Goal: Task Accomplishment & Management: Use online tool/utility

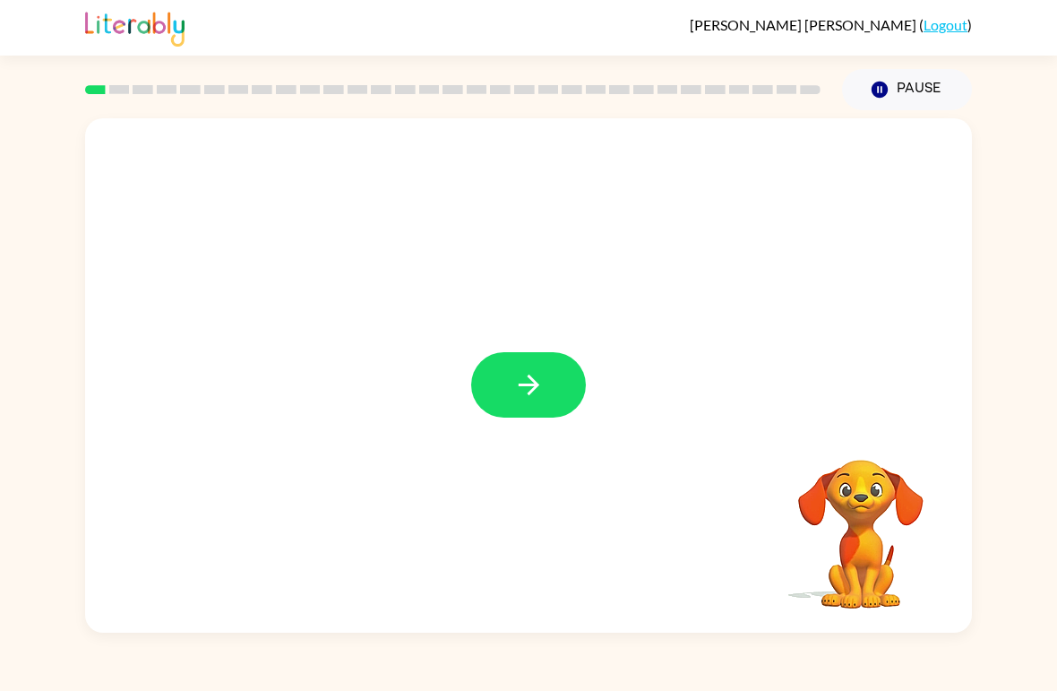
click at [540, 391] on icon "button" at bounding box center [528, 384] width 31 height 31
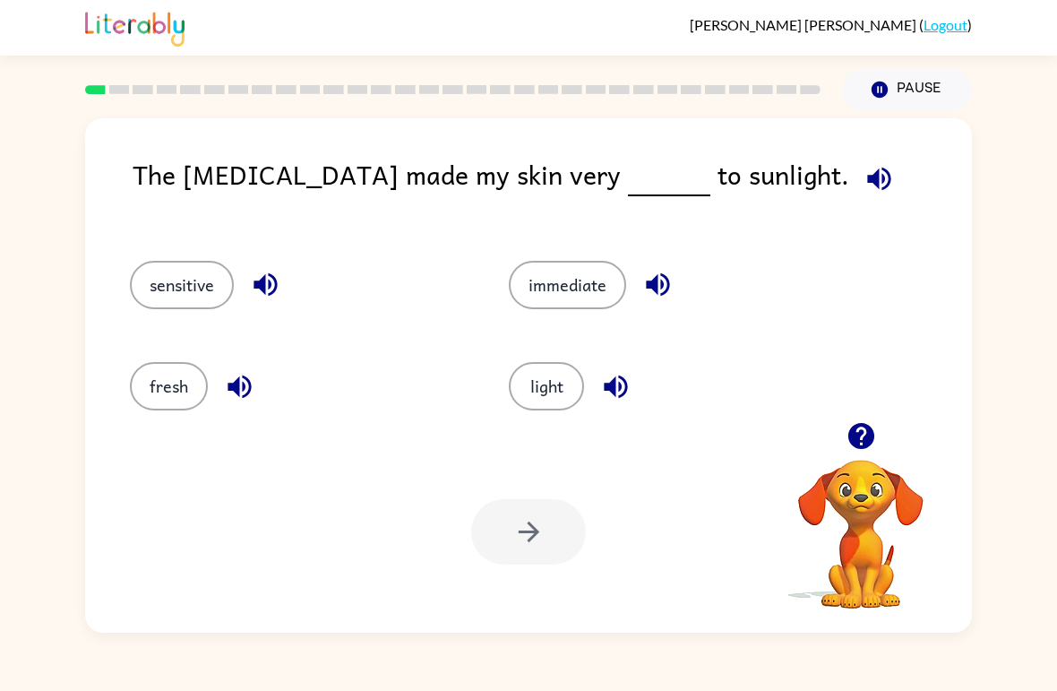
click at [160, 302] on button "sensitive" at bounding box center [182, 285] width 104 height 48
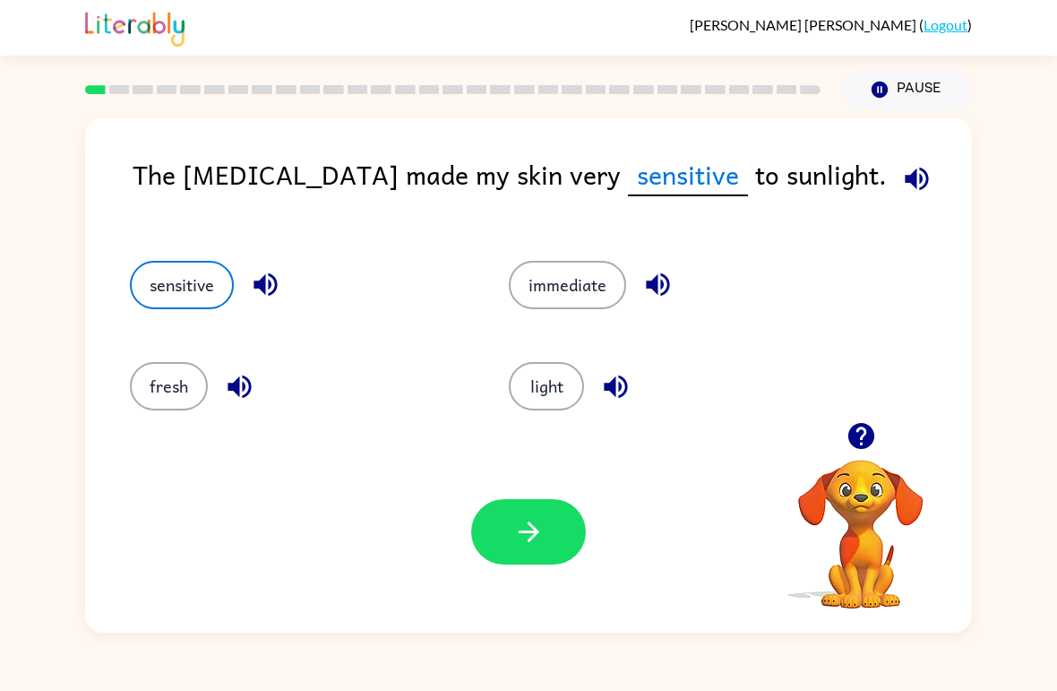
click at [540, 550] on button "button" at bounding box center [528, 531] width 115 height 65
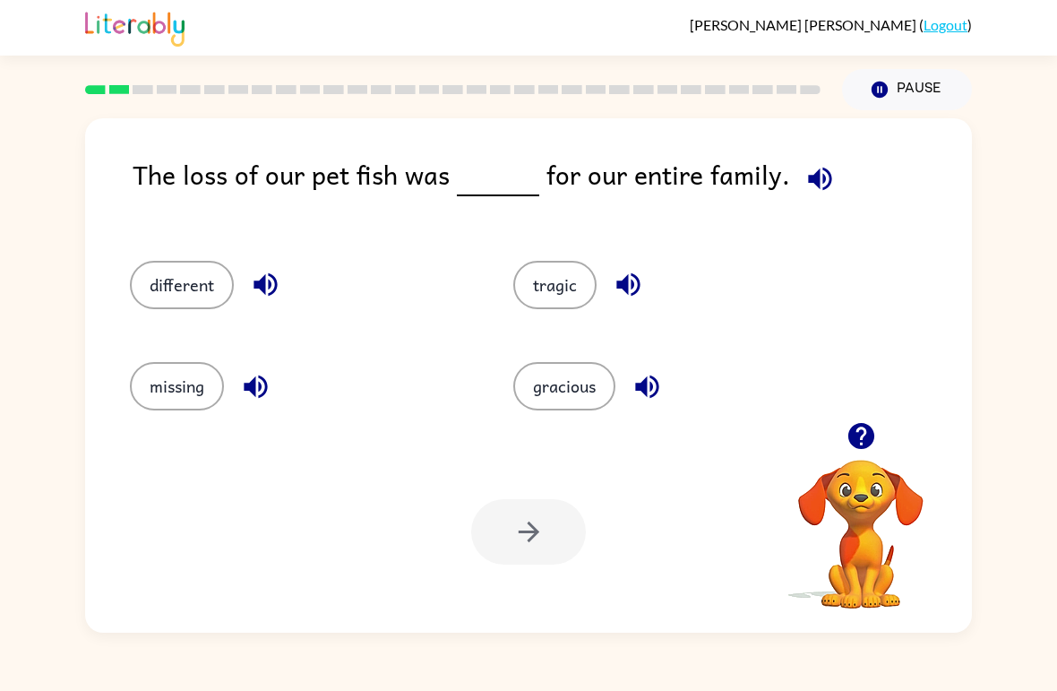
click at [552, 301] on button "tragic" at bounding box center [554, 285] width 83 height 48
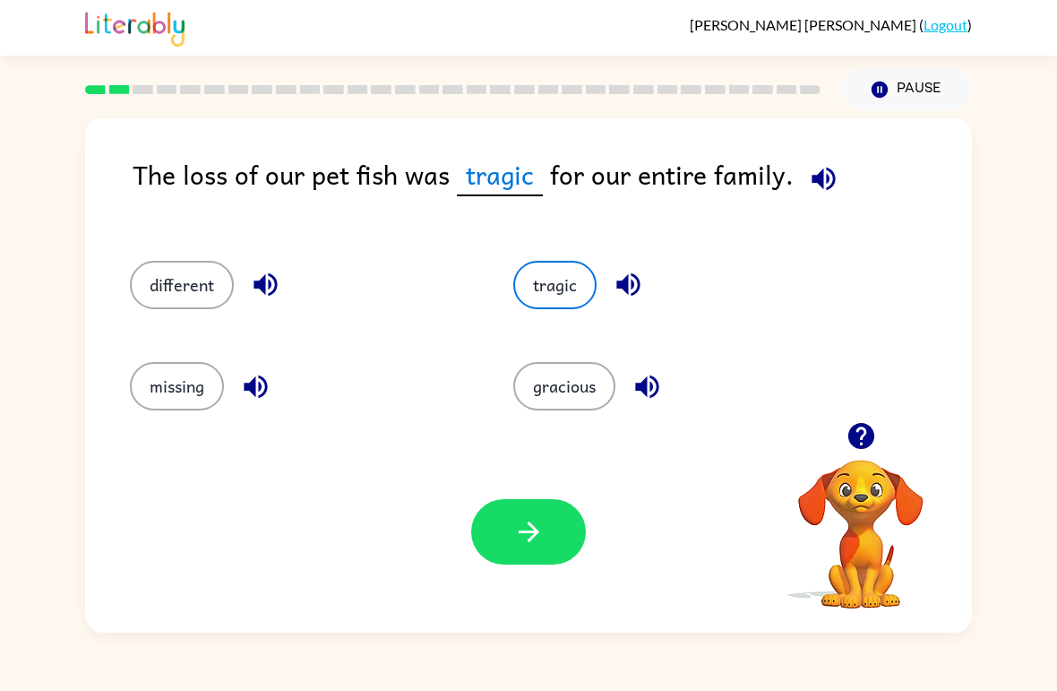
click at [539, 538] on icon "button" at bounding box center [528, 531] width 31 height 31
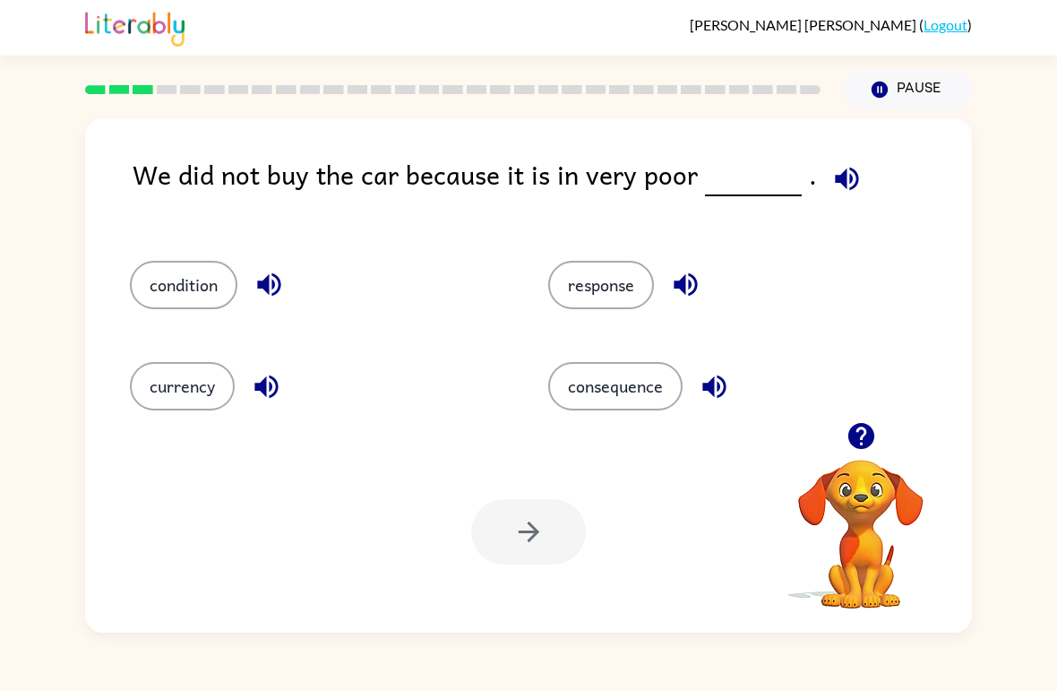
click at [166, 296] on button "condition" at bounding box center [183, 285] width 107 height 48
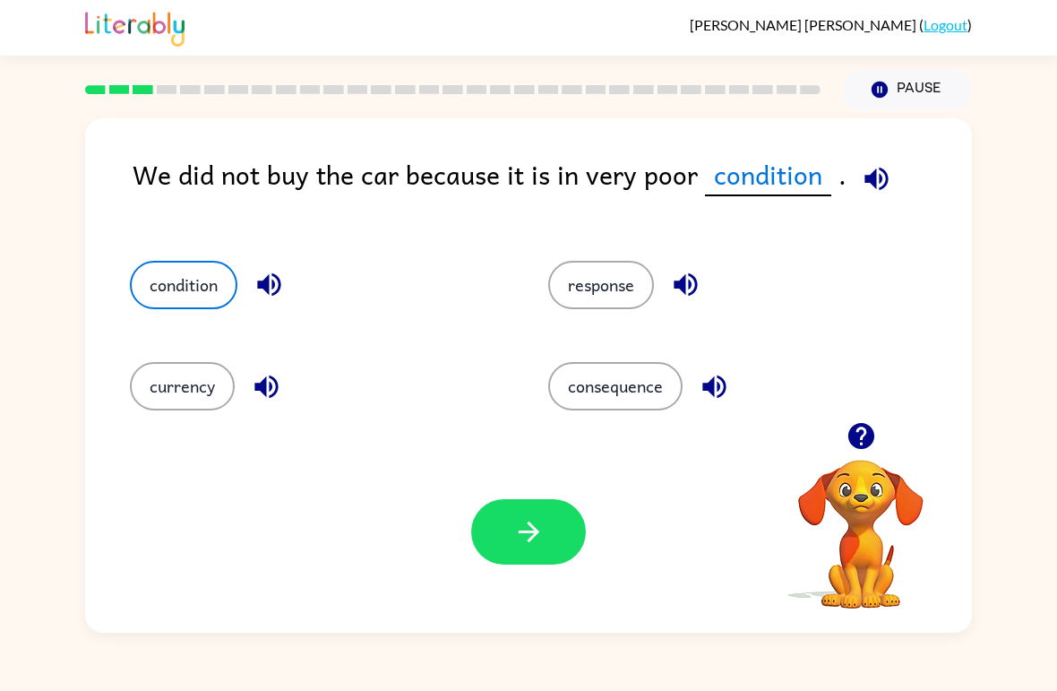
click at [494, 533] on button "button" at bounding box center [528, 531] width 115 height 65
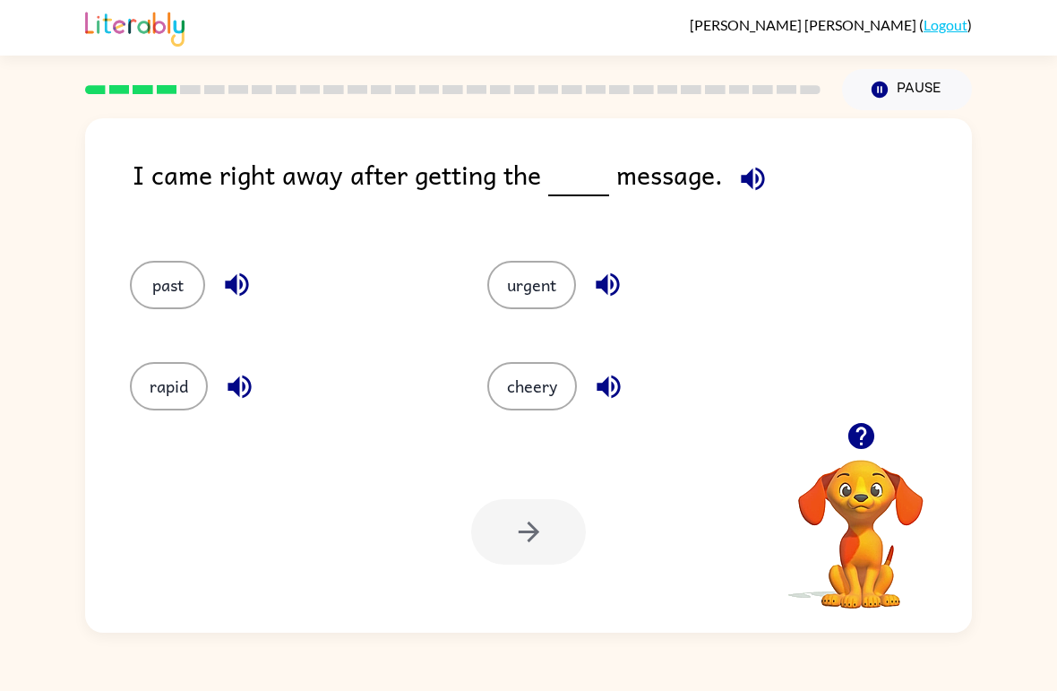
click at [521, 300] on button "urgent" at bounding box center [531, 285] width 89 height 48
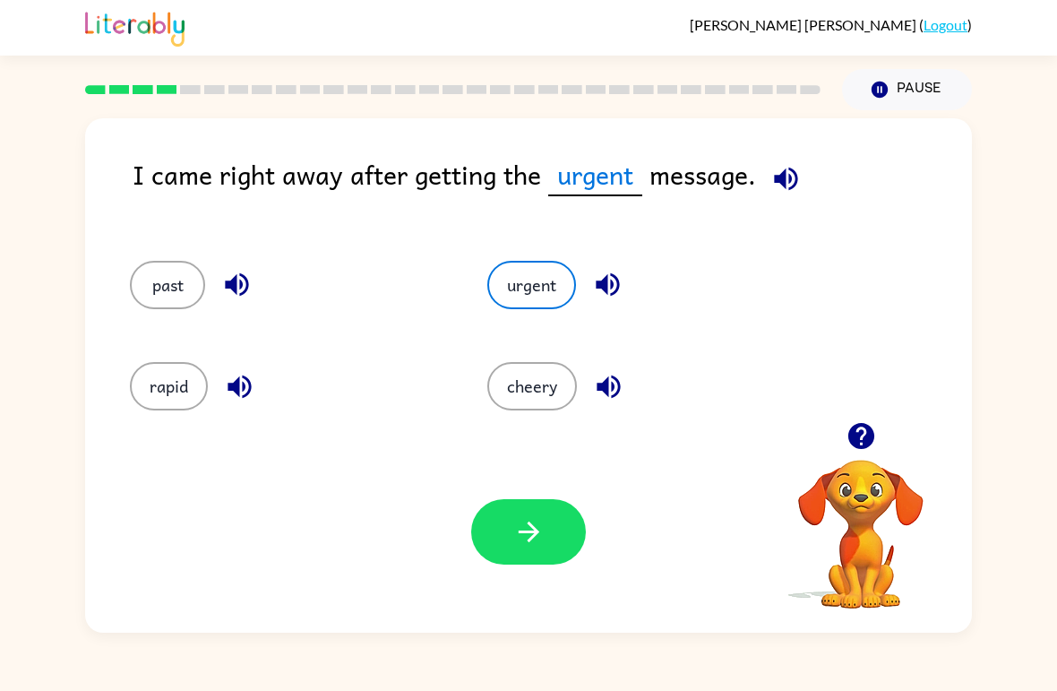
click at [538, 554] on button "button" at bounding box center [528, 531] width 115 height 65
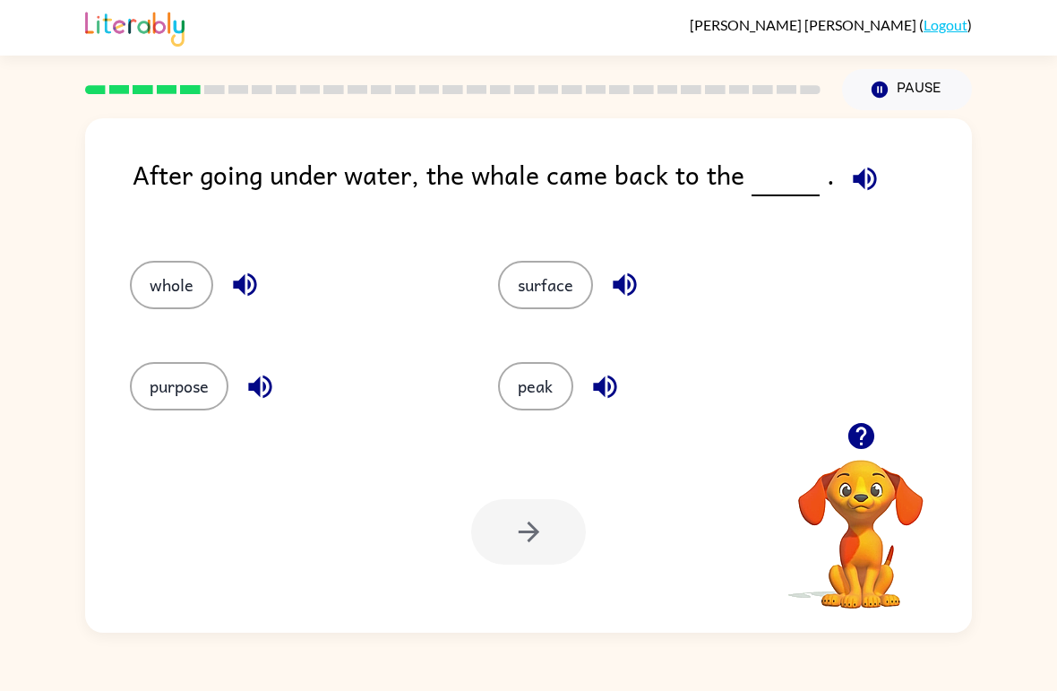
click at [534, 274] on button "surface" at bounding box center [545, 285] width 95 height 48
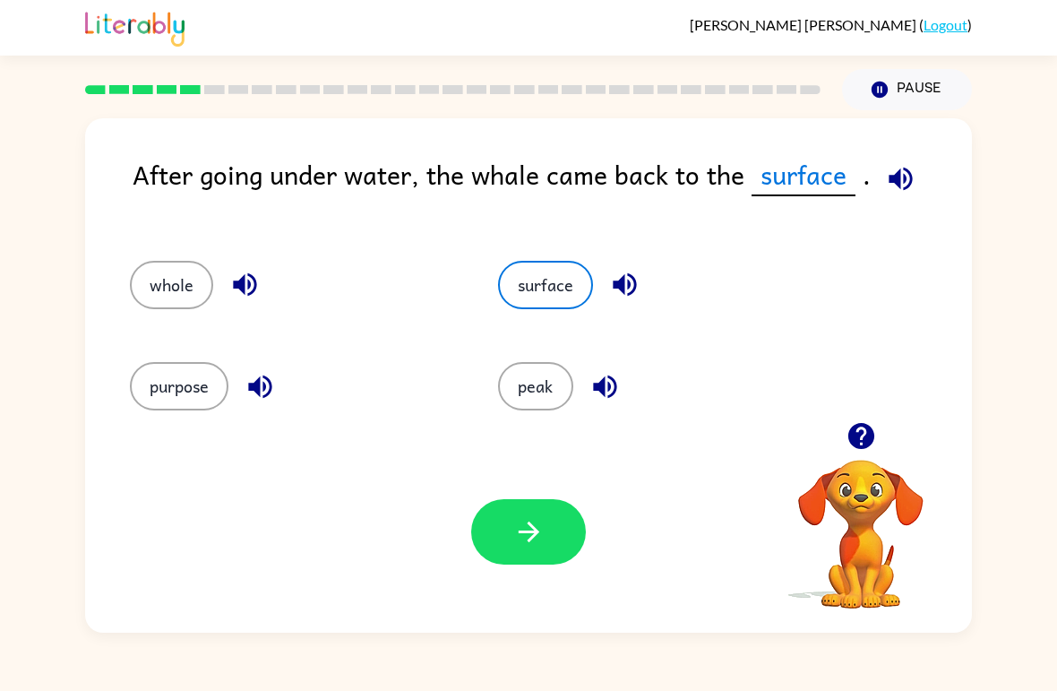
click at [500, 544] on button "button" at bounding box center [528, 531] width 115 height 65
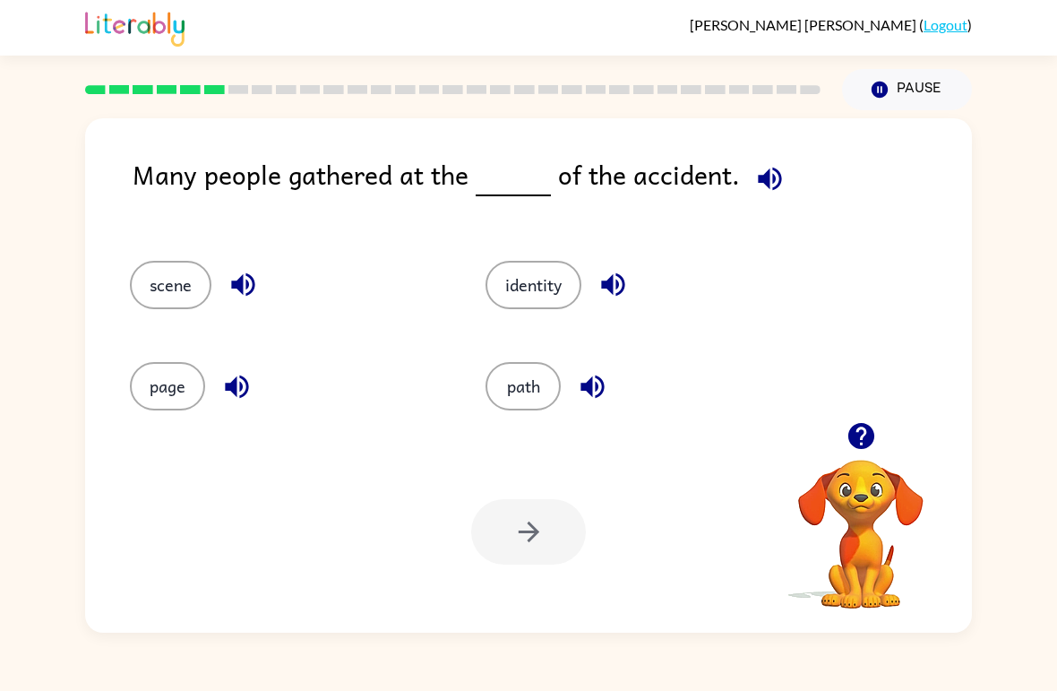
click at [166, 274] on button "scene" at bounding box center [171, 285] width 82 height 48
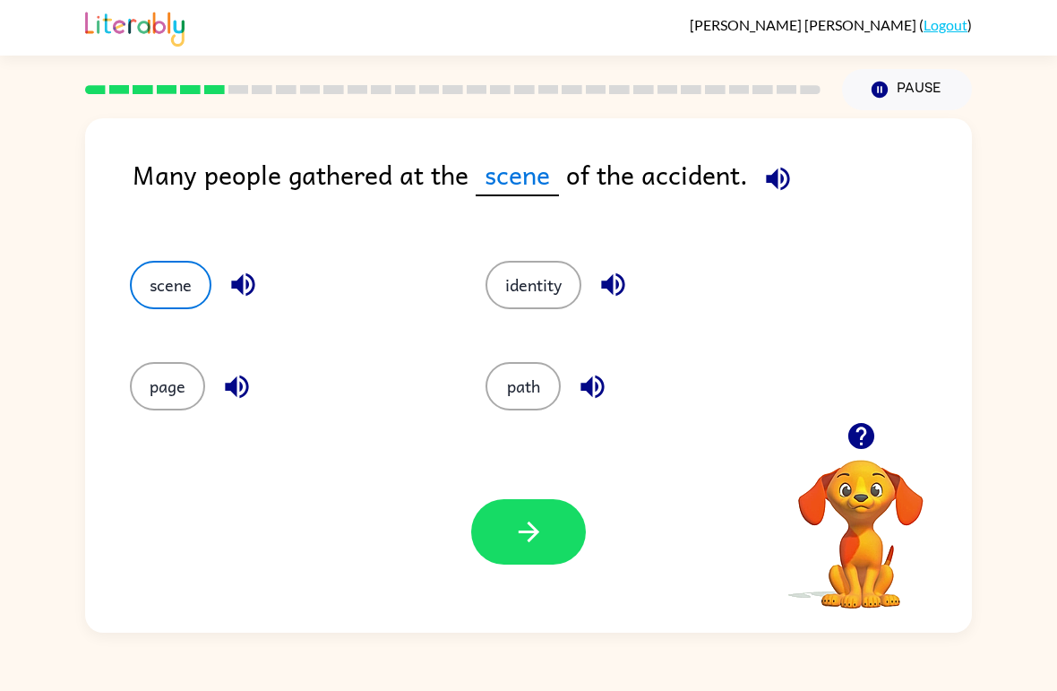
click at [536, 526] on icon "button" at bounding box center [528, 531] width 31 height 31
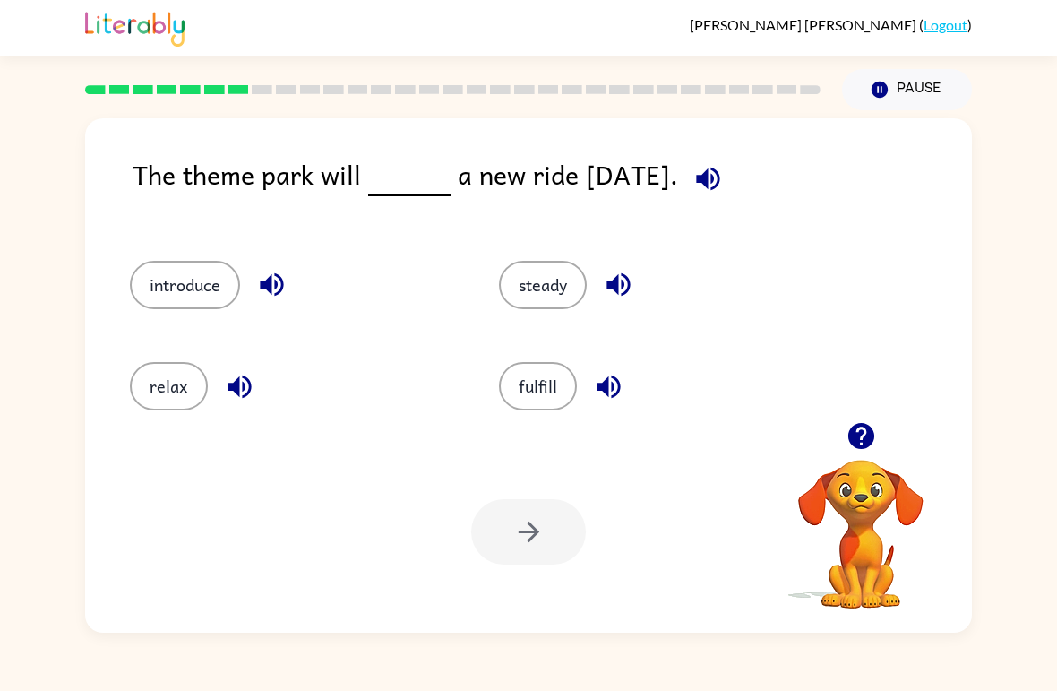
click at [178, 279] on button "introduce" at bounding box center [185, 285] width 110 height 48
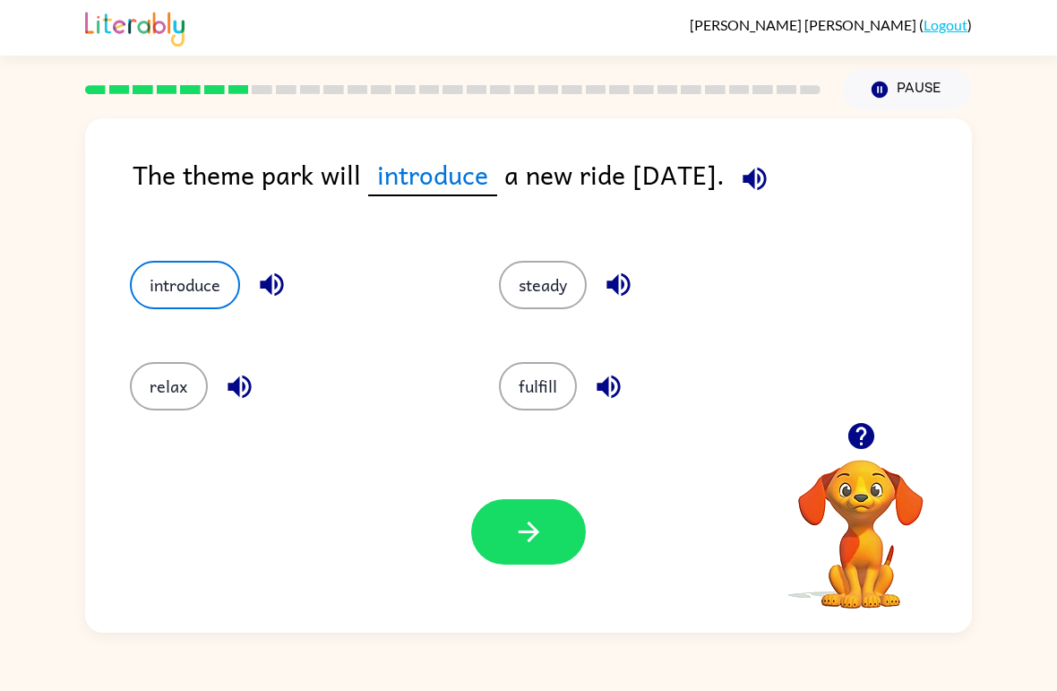
click at [555, 552] on button "button" at bounding box center [528, 531] width 115 height 65
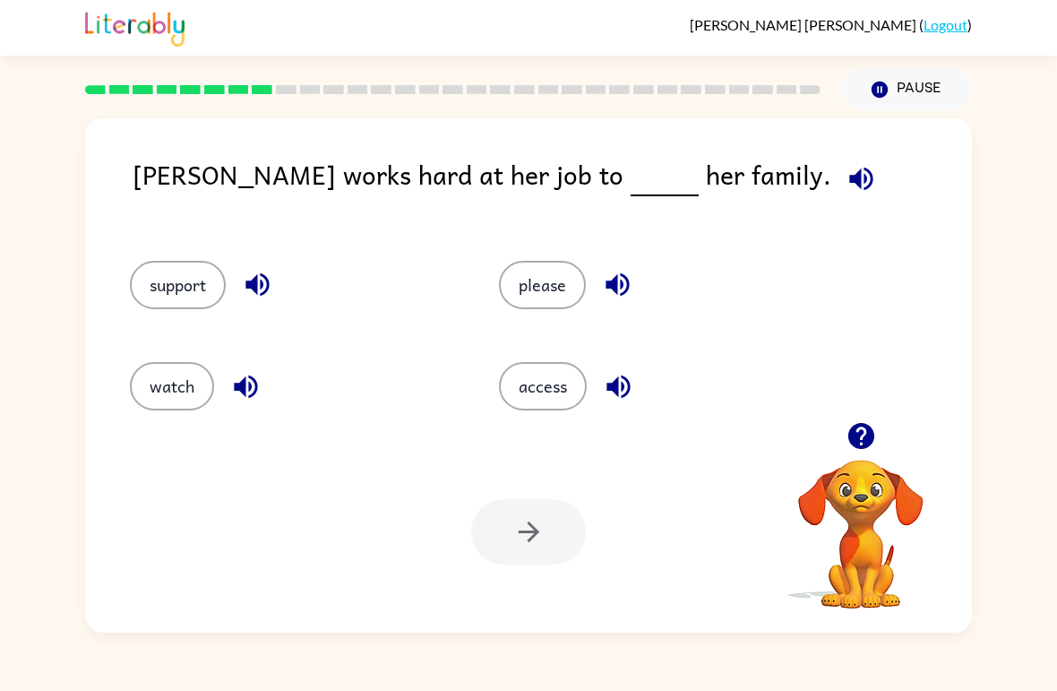
click at [148, 289] on button "support" at bounding box center [178, 285] width 96 height 48
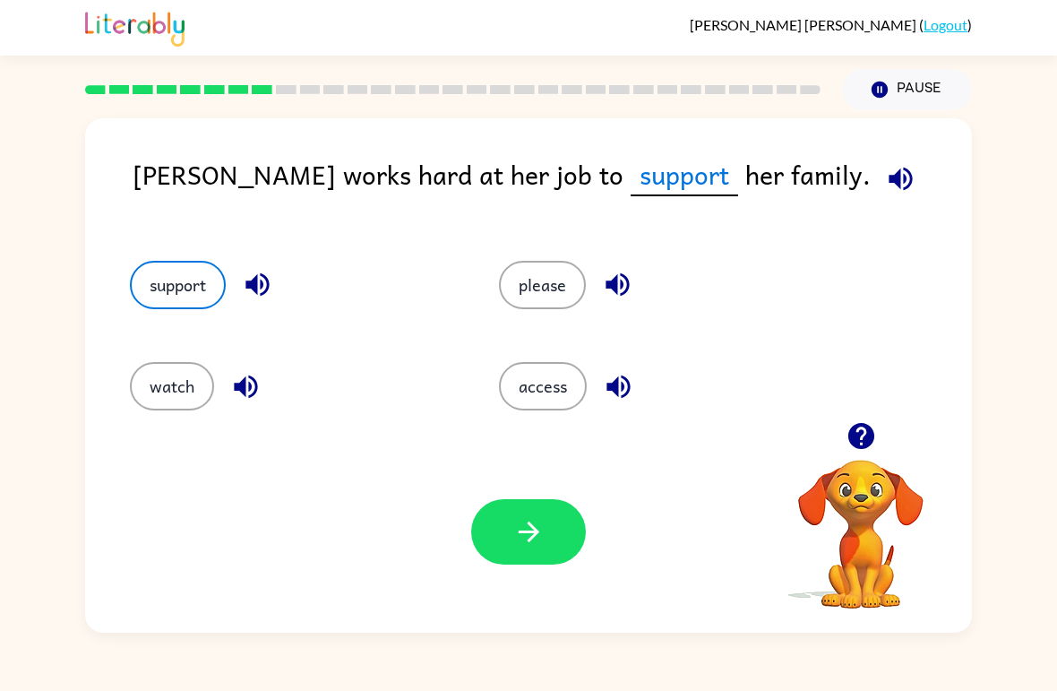
click at [531, 542] on icon "button" at bounding box center [528, 531] width 31 height 31
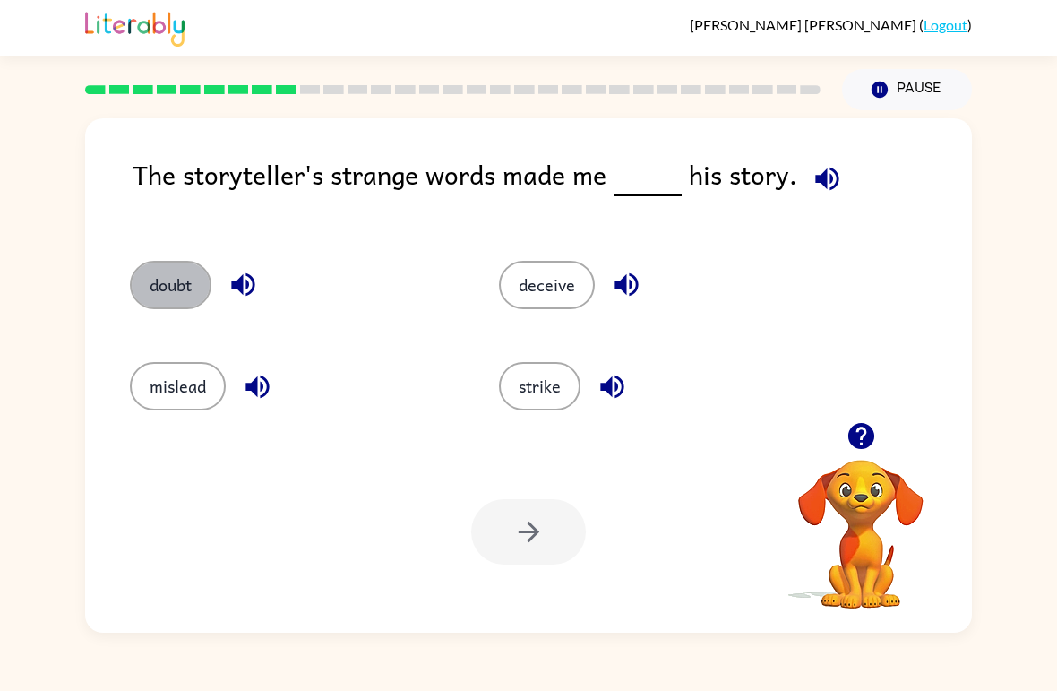
click at [164, 297] on button "doubt" at bounding box center [171, 285] width 82 height 48
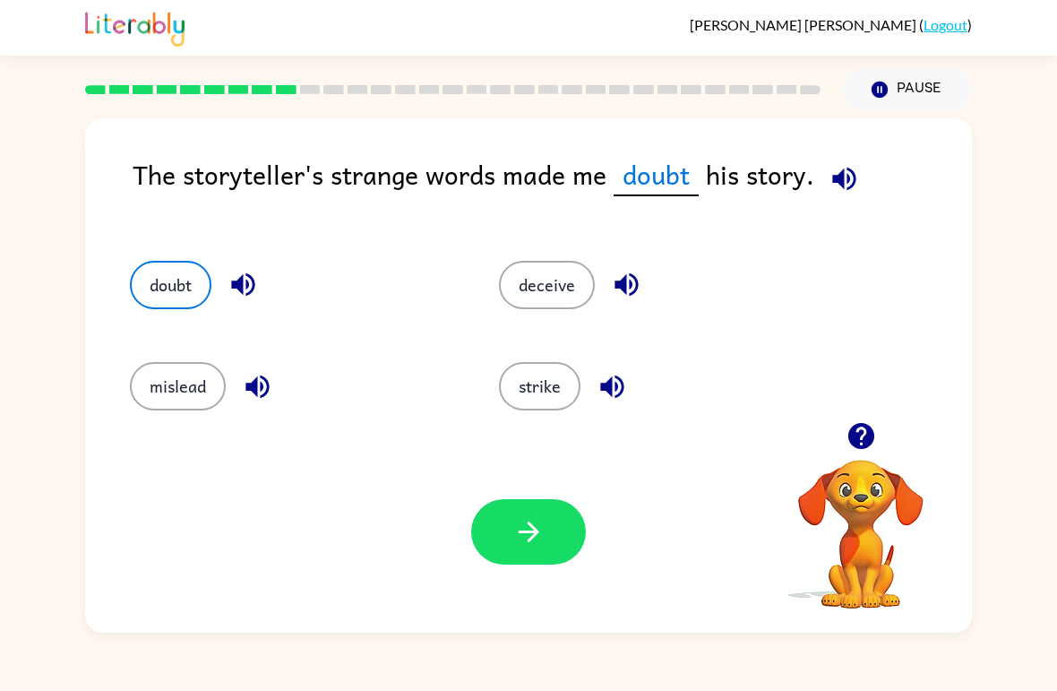
click at [513, 555] on button "button" at bounding box center [528, 531] width 115 height 65
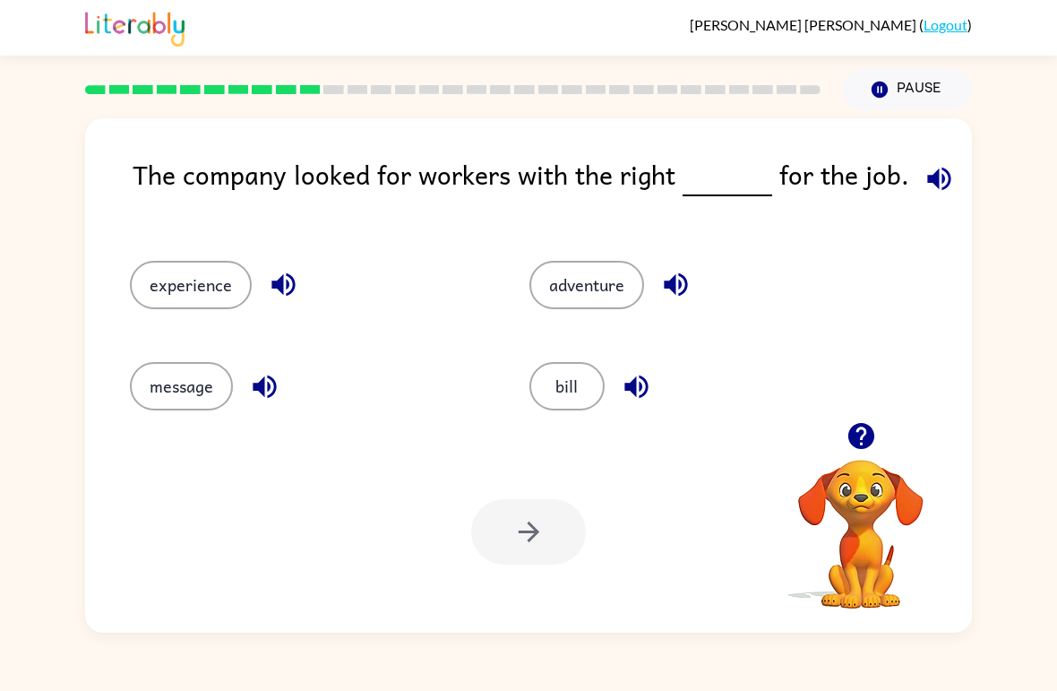
click at [184, 308] on button "experience" at bounding box center [191, 285] width 122 height 48
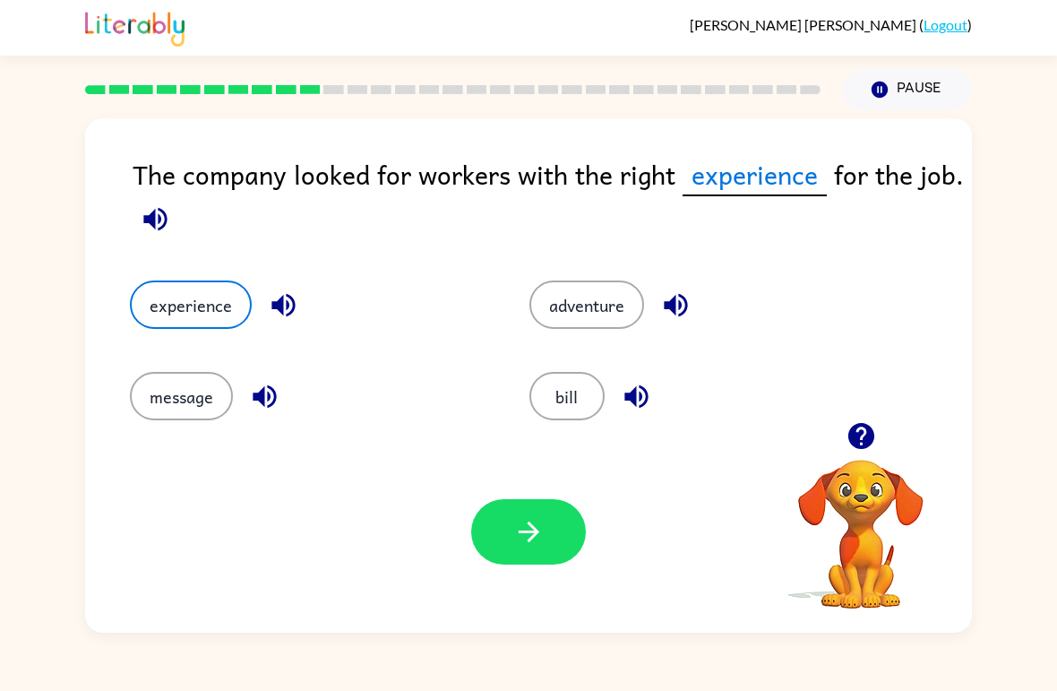
click at [531, 525] on icon "button" at bounding box center [528, 531] width 21 height 21
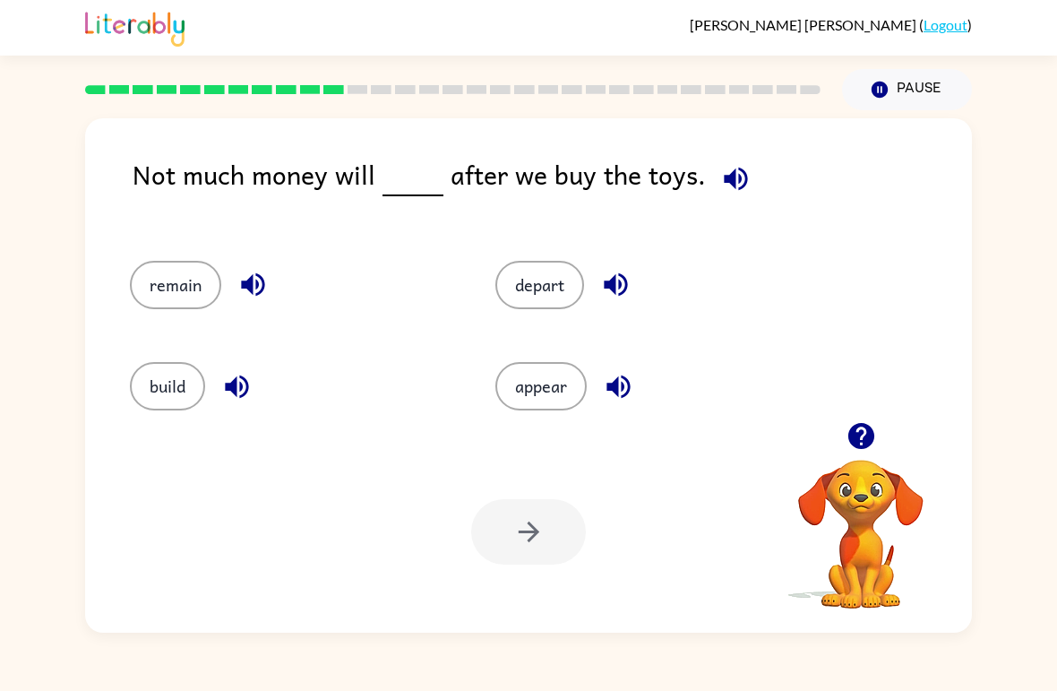
click at [158, 287] on button "remain" at bounding box center [175, 285] width 91 height 48
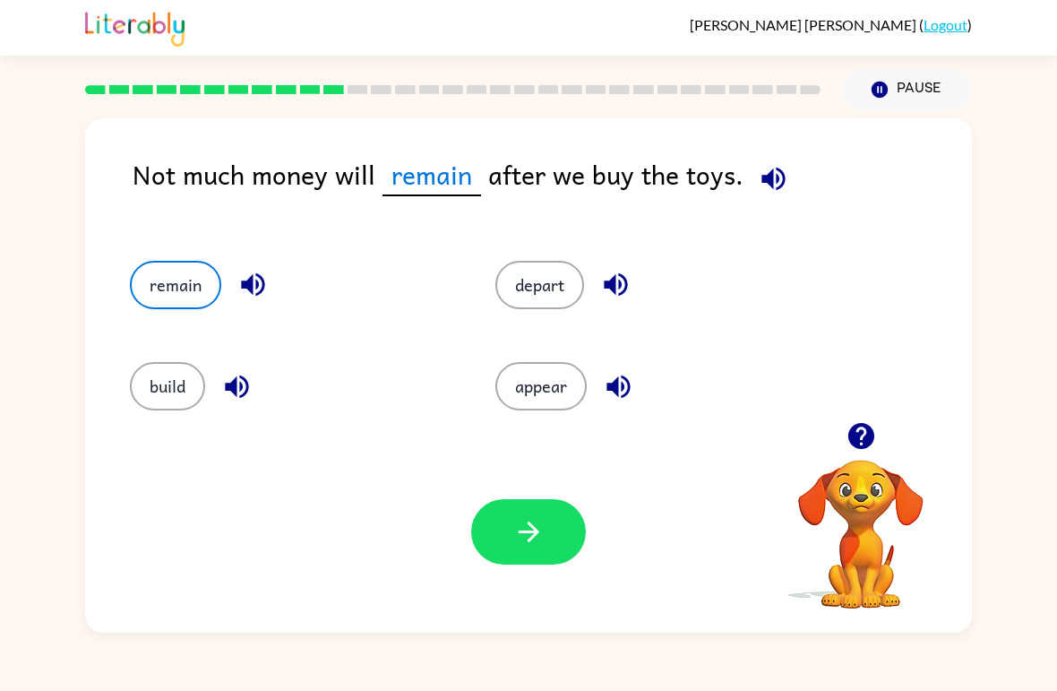
click at [535, 549] on button "button" at bounding box center [528, 531] width 115 height 65
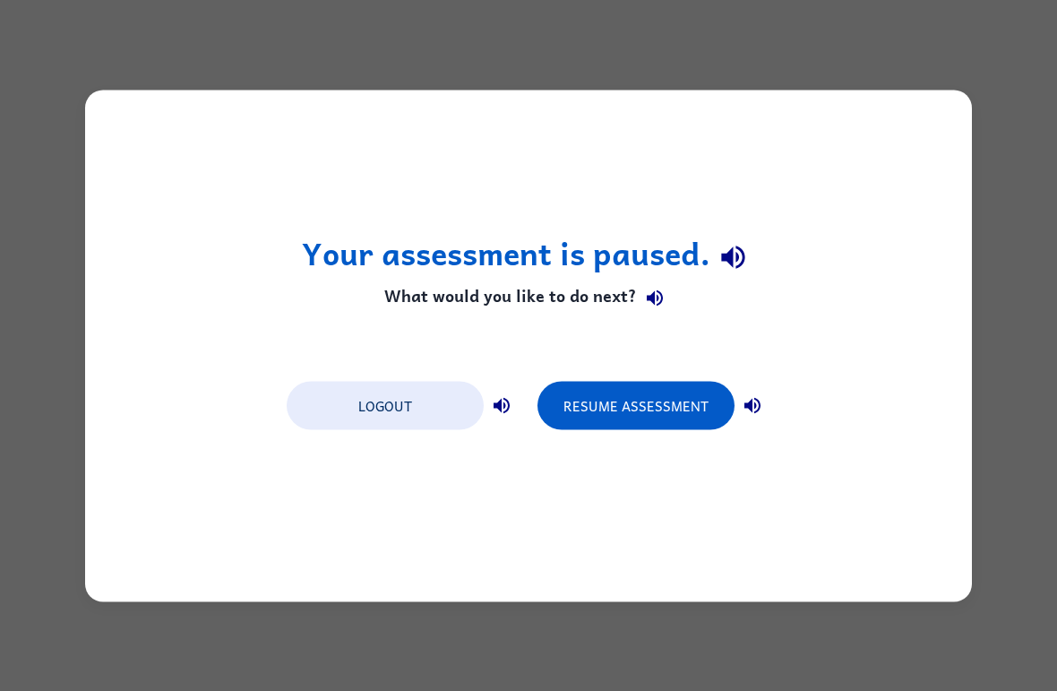
click at [645, 400] on button "Resume Assessment" at bounding box center [635, 405] width 197 height 48
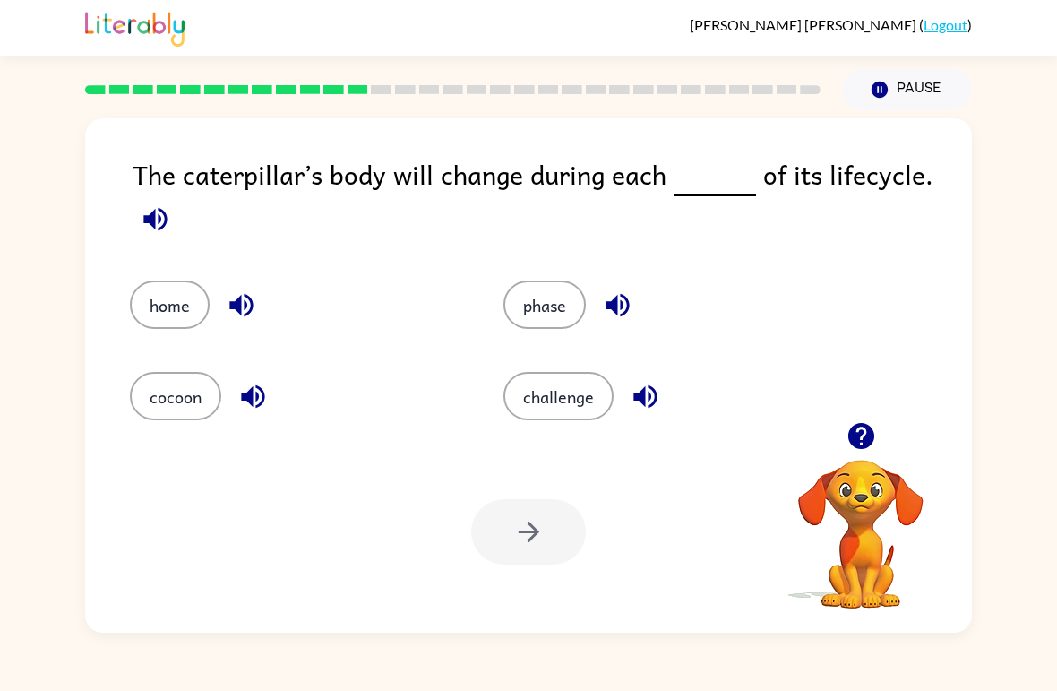
click at [510, 289] on button "phase" at bounding box center [544, 304] width 82 height 48
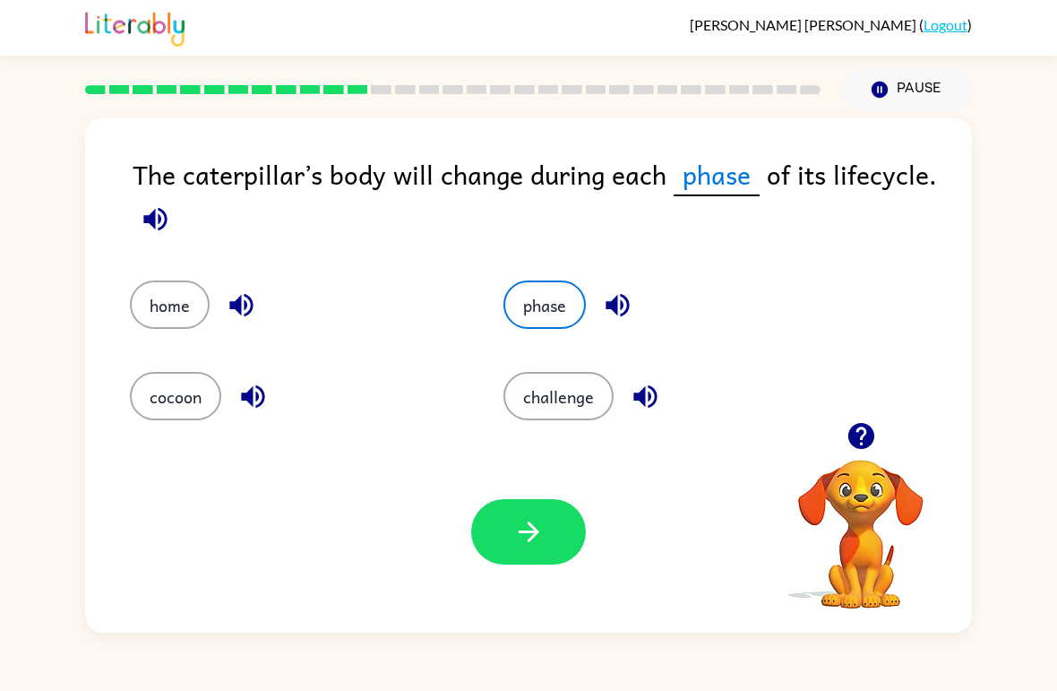
click at [557, 536] on button "button" at bounding box center [528, 531] width 115 height 65
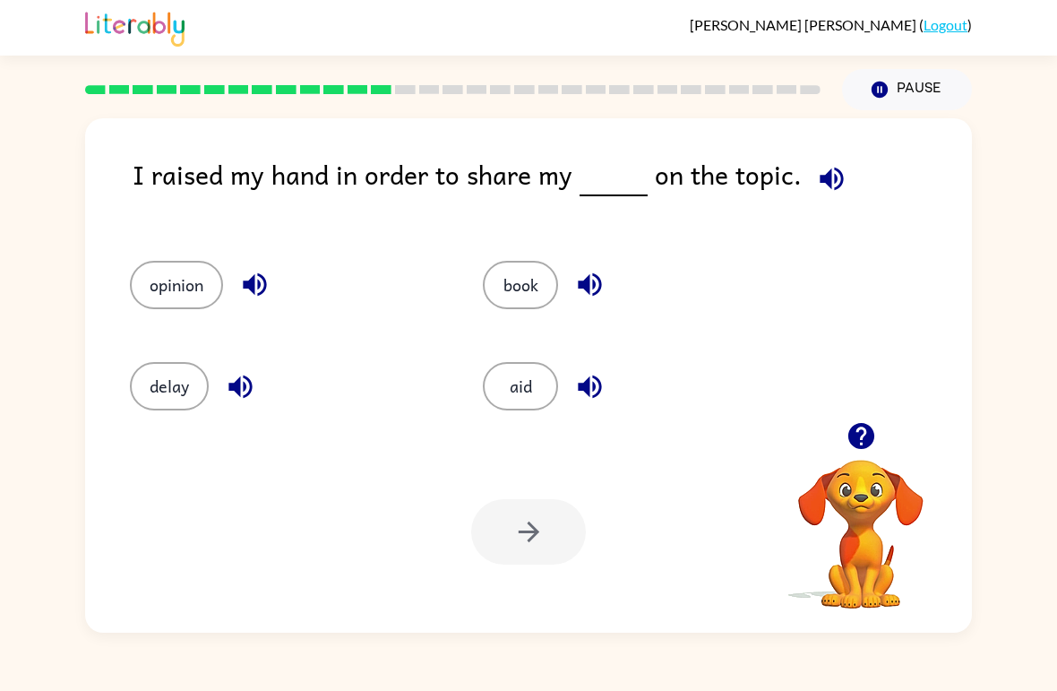
click at [182, 297] on button "opinion" at bounding box center [176, 285] width 93 height 48
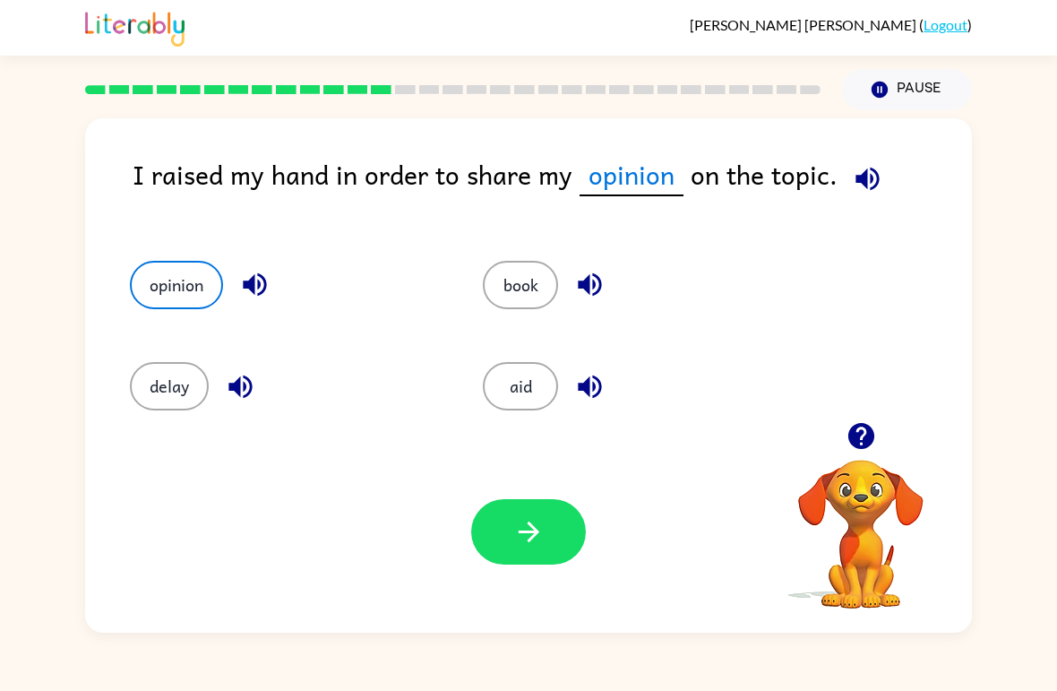
click at [503, 533] on button "button" at bounding box center [528, 531] width 115 height 65
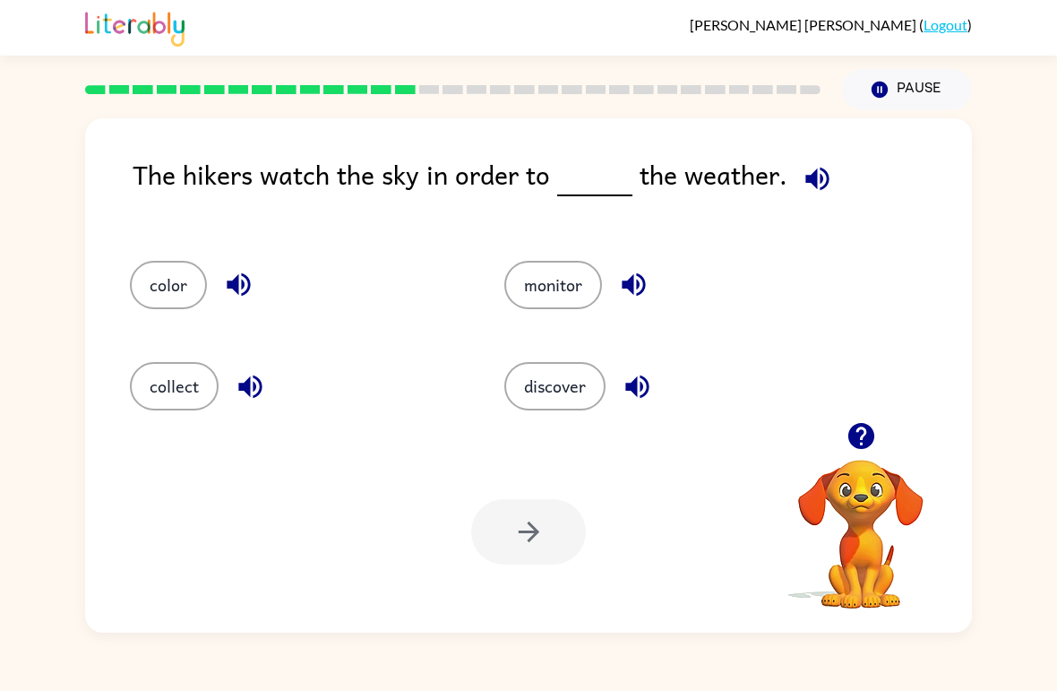
click at [565, 294] on button "monitor" at bounding box center [553, 285] width 98 height 48
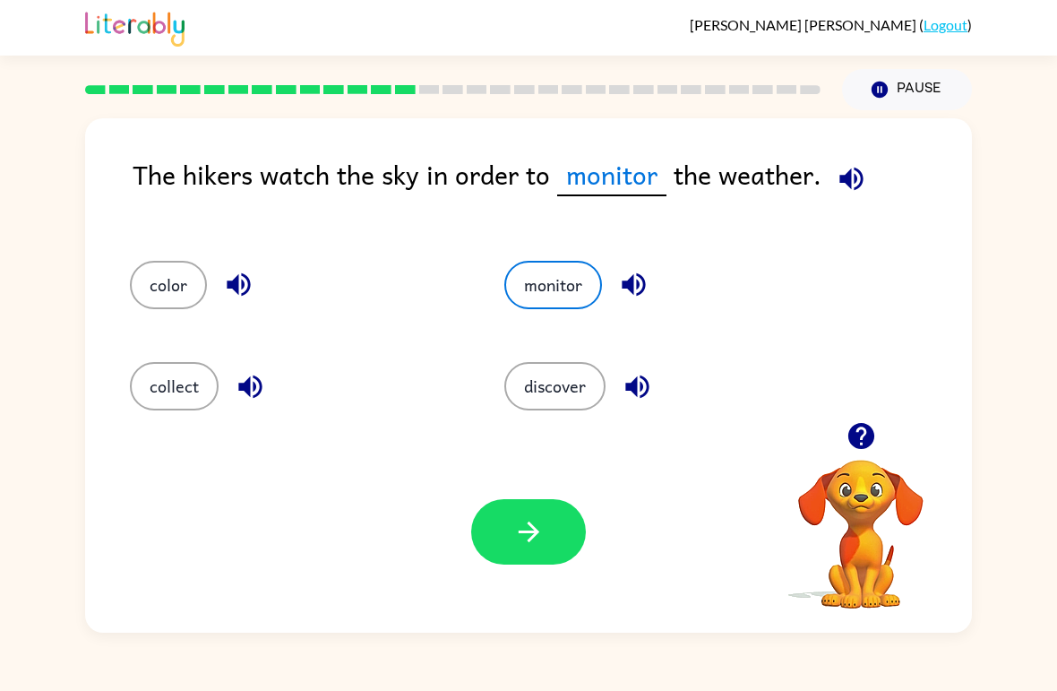
click at [550, 559] on button "button" at bounding box center [528, 531] width 115 height 65
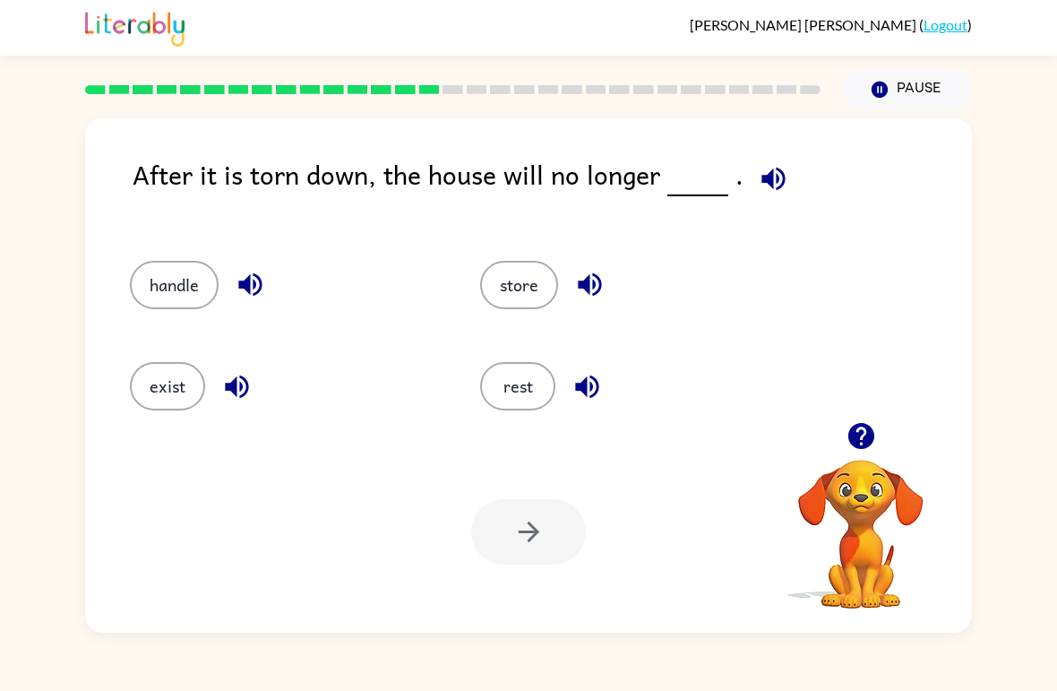
click at [176, 391] on button "exist" at bounding box center [167, 386] width 75 height 48
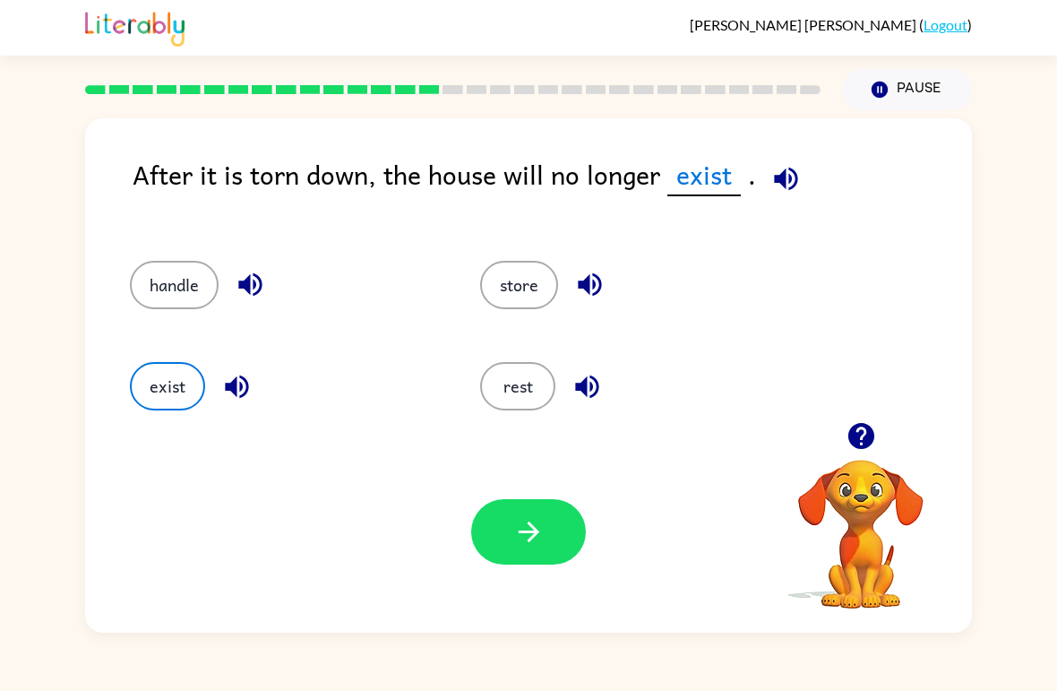
click at [512, 538] on button "button" at bounding box center [528, 531] width 115 height 65
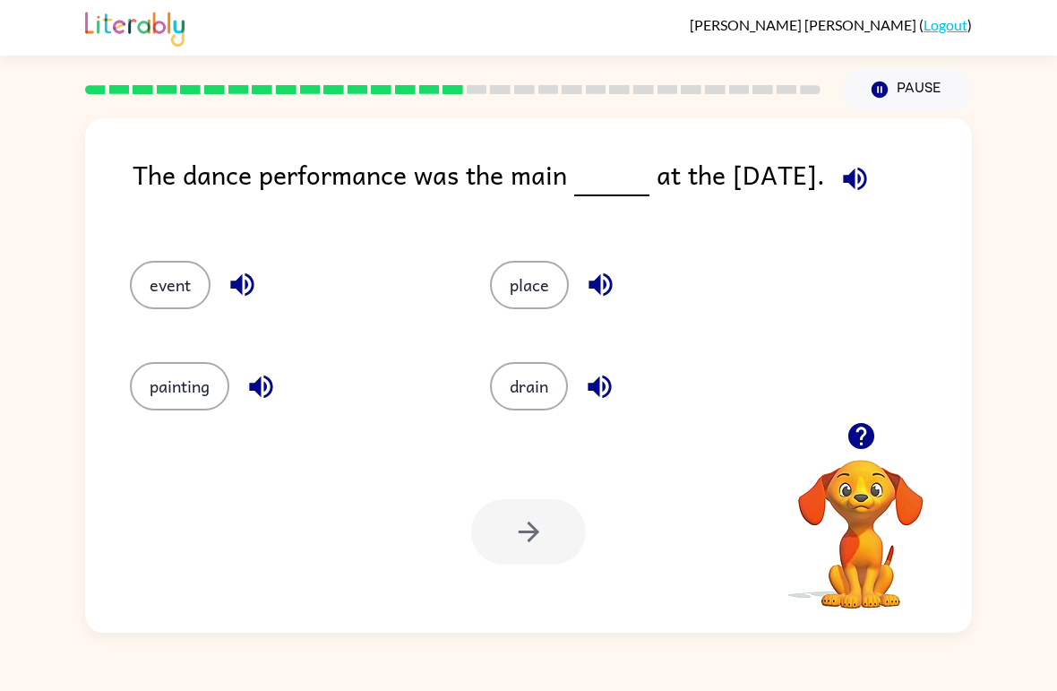
click at [175, 309] on button "event" at bounding box center [170, 285] width 81 height 48
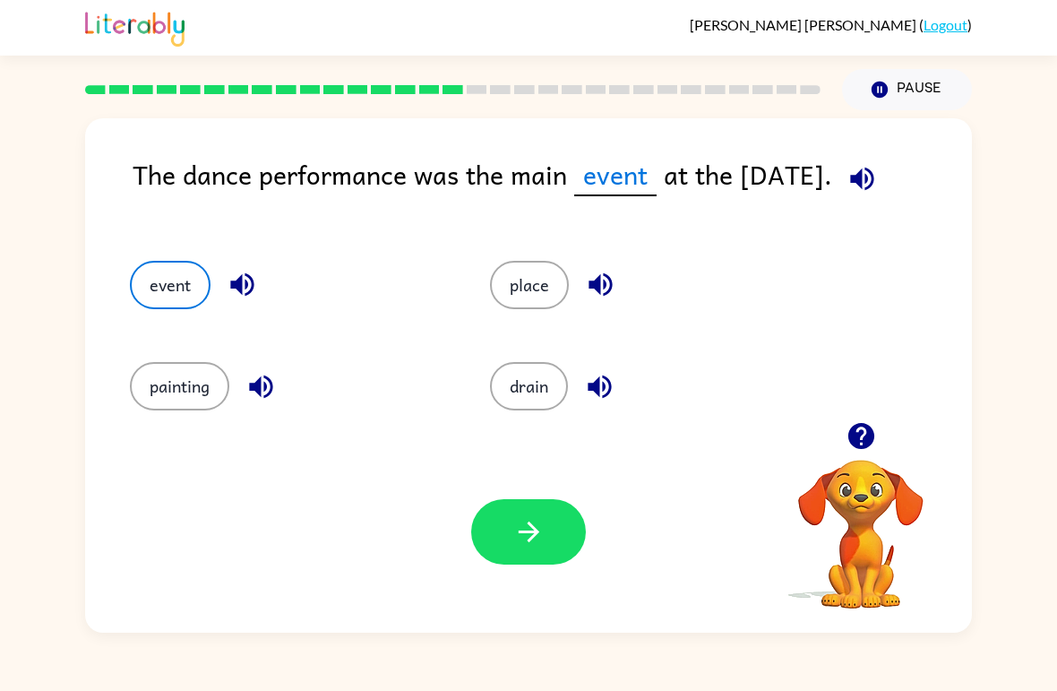
click at [520, 536] on icon "button" at bounding box center [528, 531] width 31 height 31
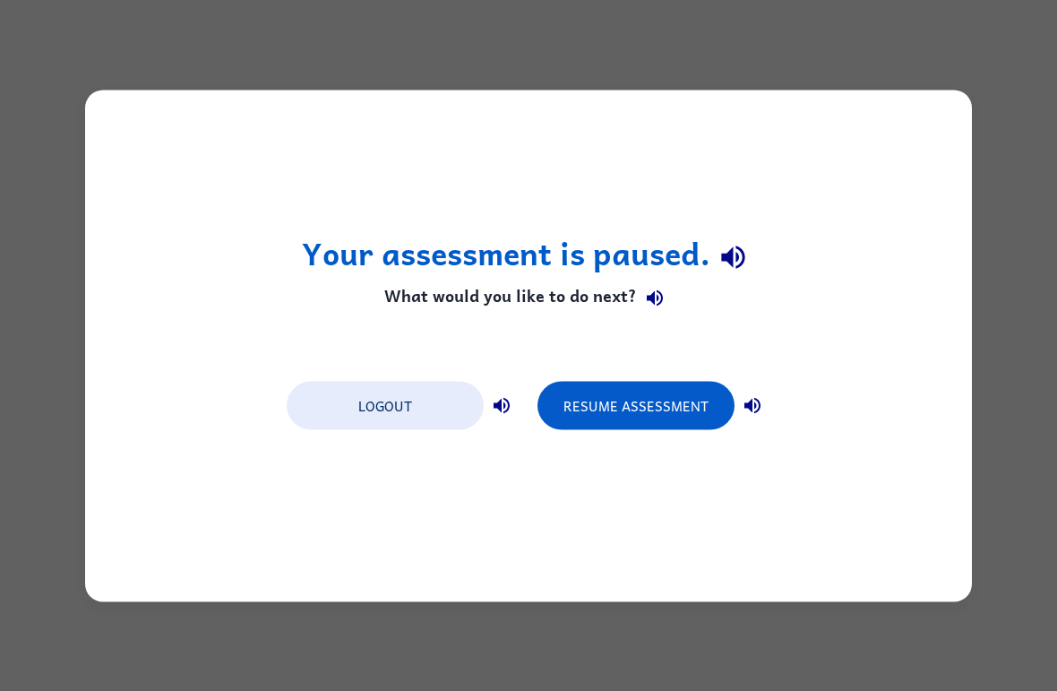
click at [657, 409] on button "Resume Assessment" at bounding box center [635, 405] width 197 height 48
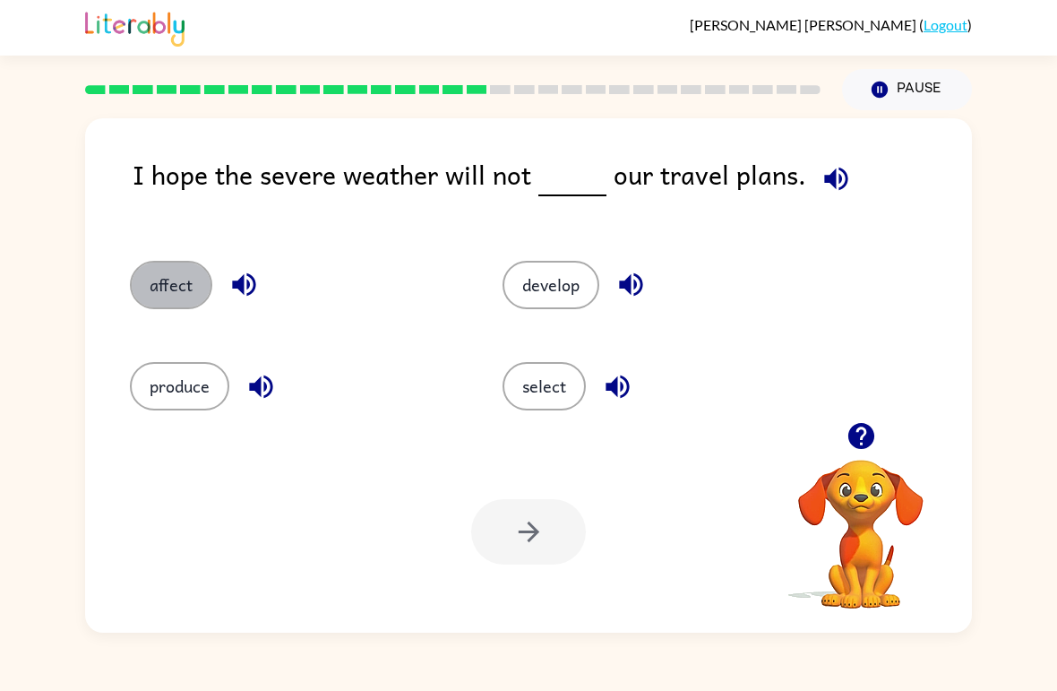
click at [173, 289] on button "affect" at bounding box center [171, 285] width 82 height 48
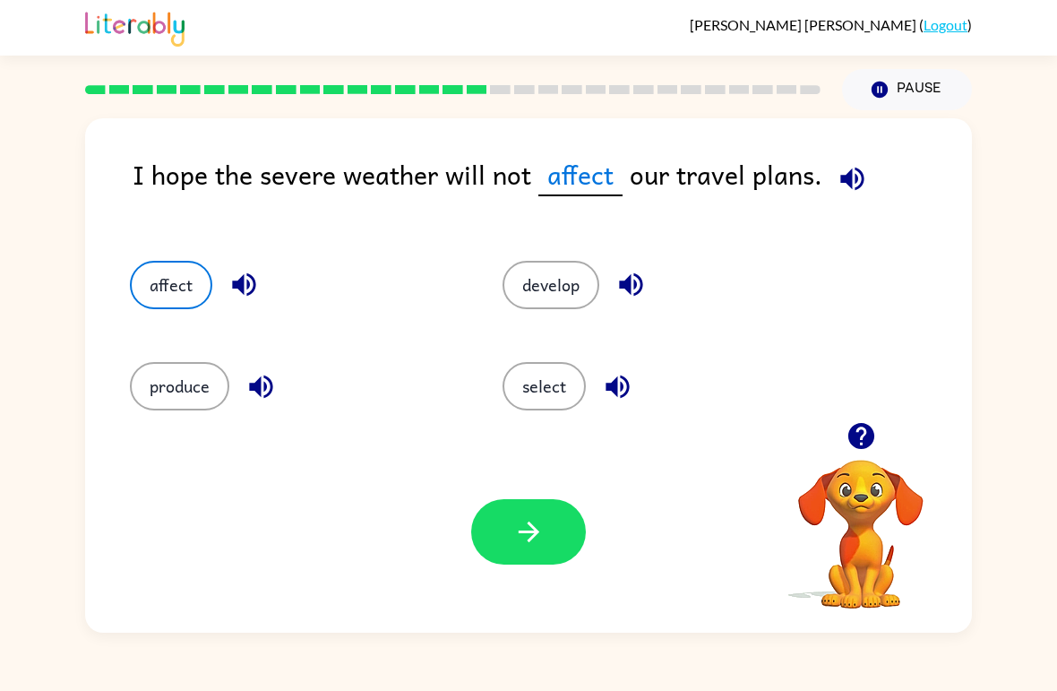
click at [537, 537] on icon "button" at bounding box center [528, 531] width 31 height 31
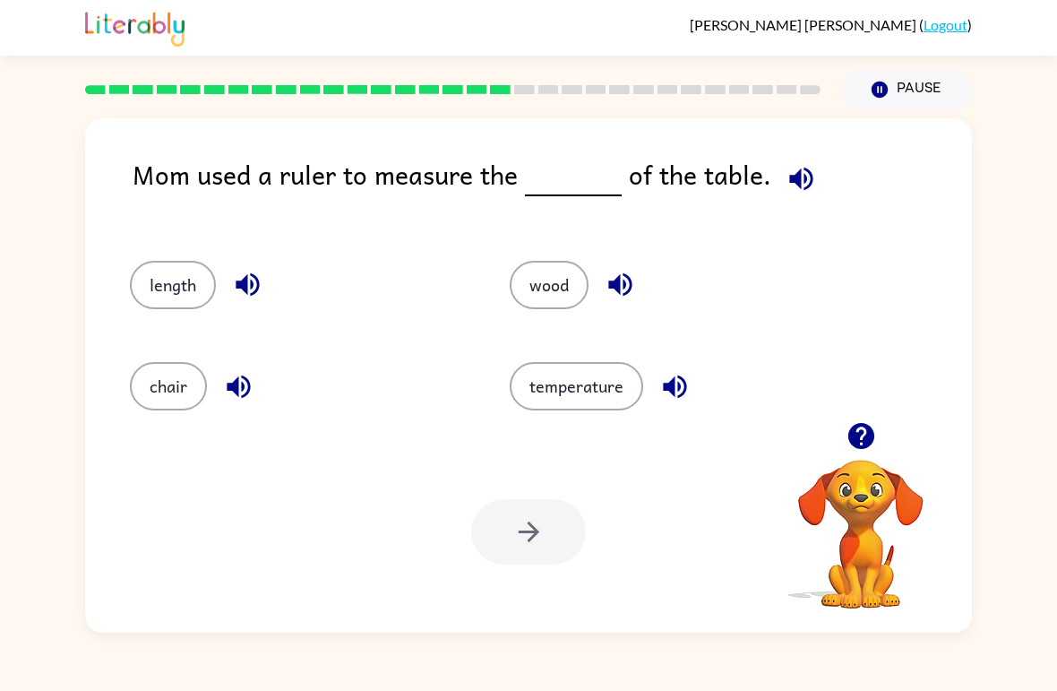
click at [162, 283] on button "length" at bounding box center [173, 285] width 86 height 48
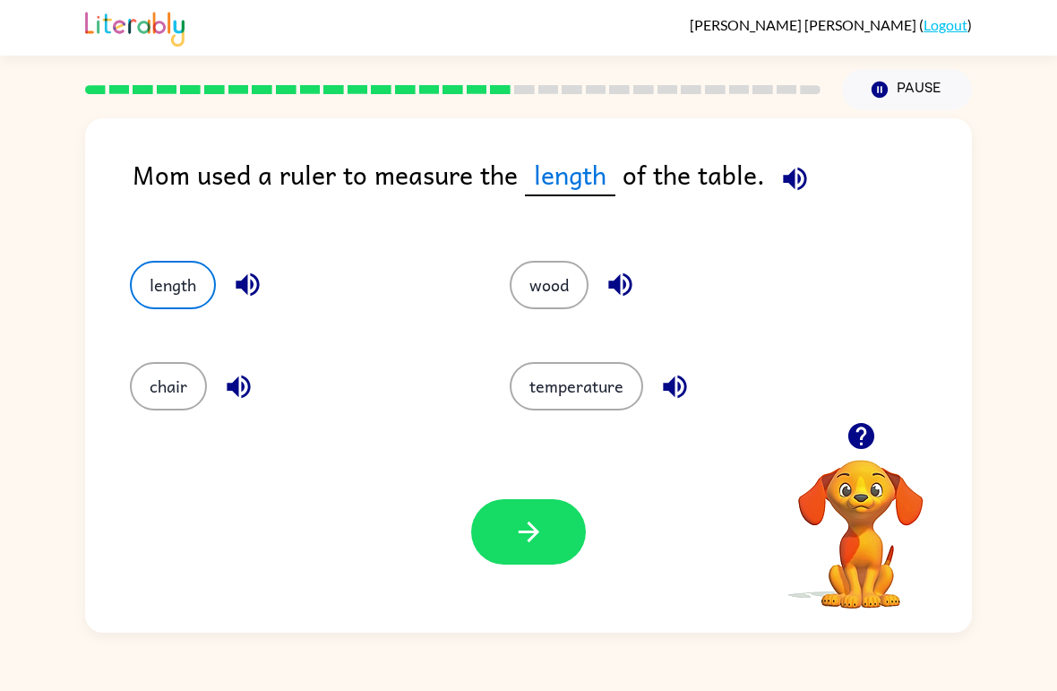
click at [526, 508] on button "button" at bounding box center [528, 531] width 115 height 65
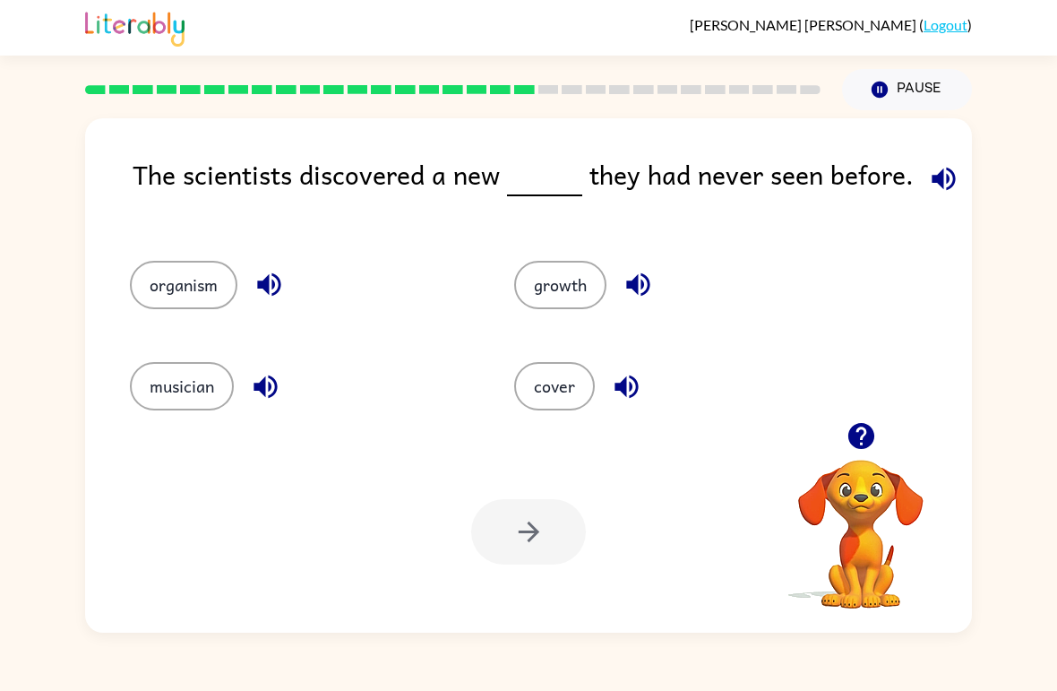
click at [155, 292] on button "organism" at bounding box center [183, 285] width 107 height 48
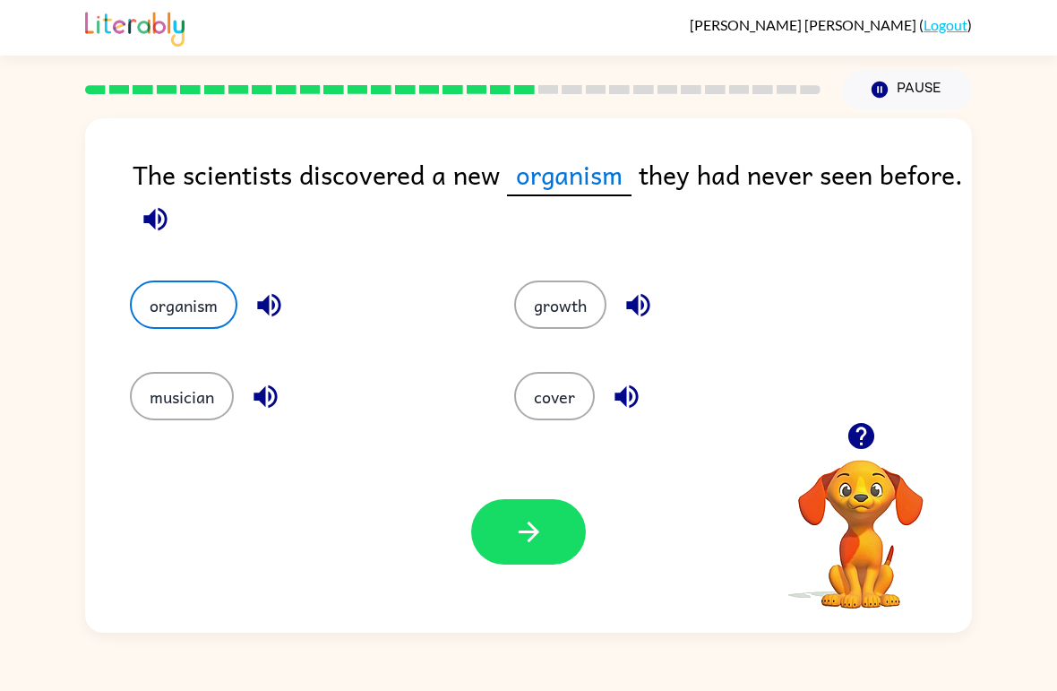
click at [505, 530] on button "button" at bounding box center [528, 531] width 115 height 65
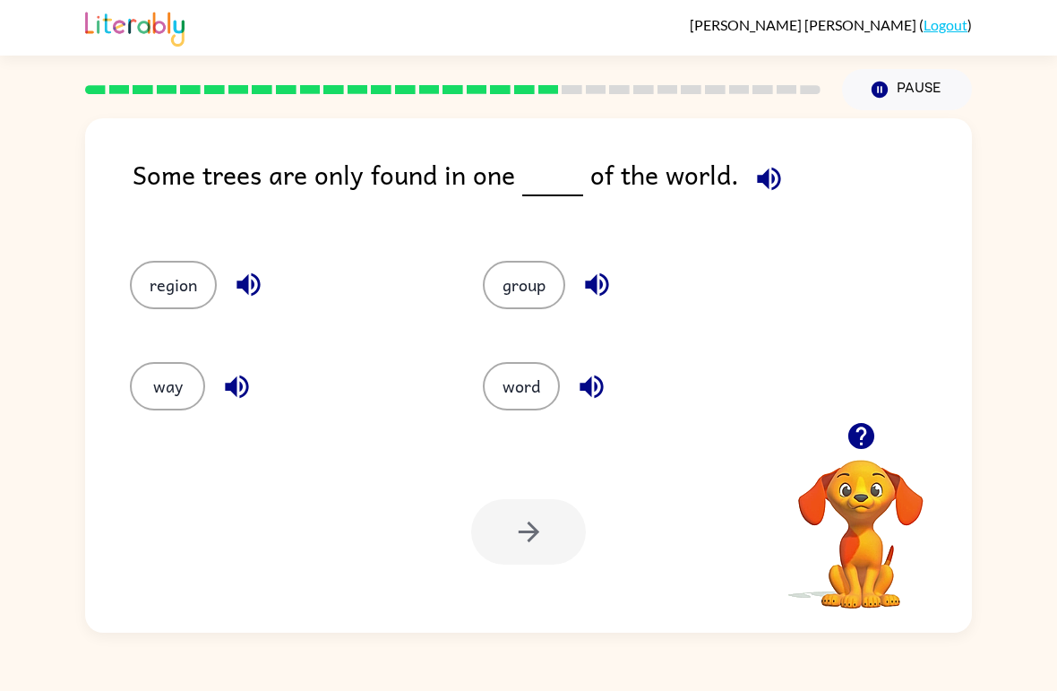
click at [173, 280] on button "region" at bounding box center [173, 285] width 87 height 48
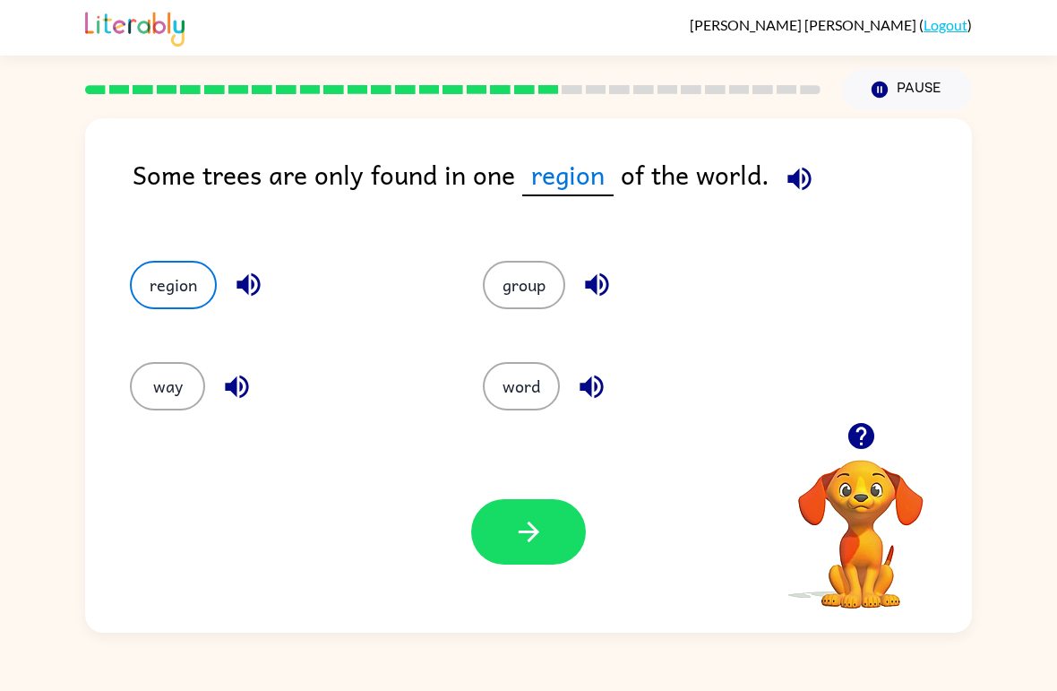
click at [515, 522] on icon "button" at bounding box center [528, 531] width 31 height 31
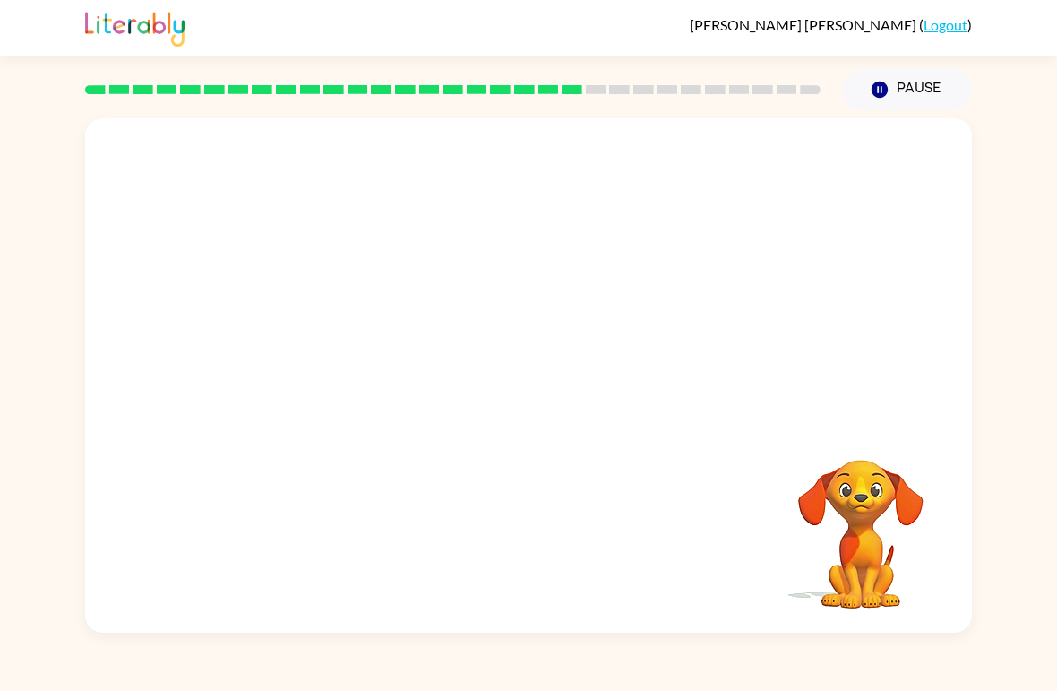
click at [357, 389] on video "Your browser must support playing .mp4 files to use Literably. Please try using…" at bounding box center [528, 270] width 887 height 304
click at [377, 365] on video "Your browser must support playing .mp4 files to use Literably. Please try using…" at bounding box center [528, 270] width 887 height 304
click at [372, 383] on video "Your browser must support playing .mp4 files to use Literably. Please try using…" at bounding box center [528, 270] width 887 height 304
click at [530, 375] on icon "button" at bounding box center [528, 384] width 31 height 31
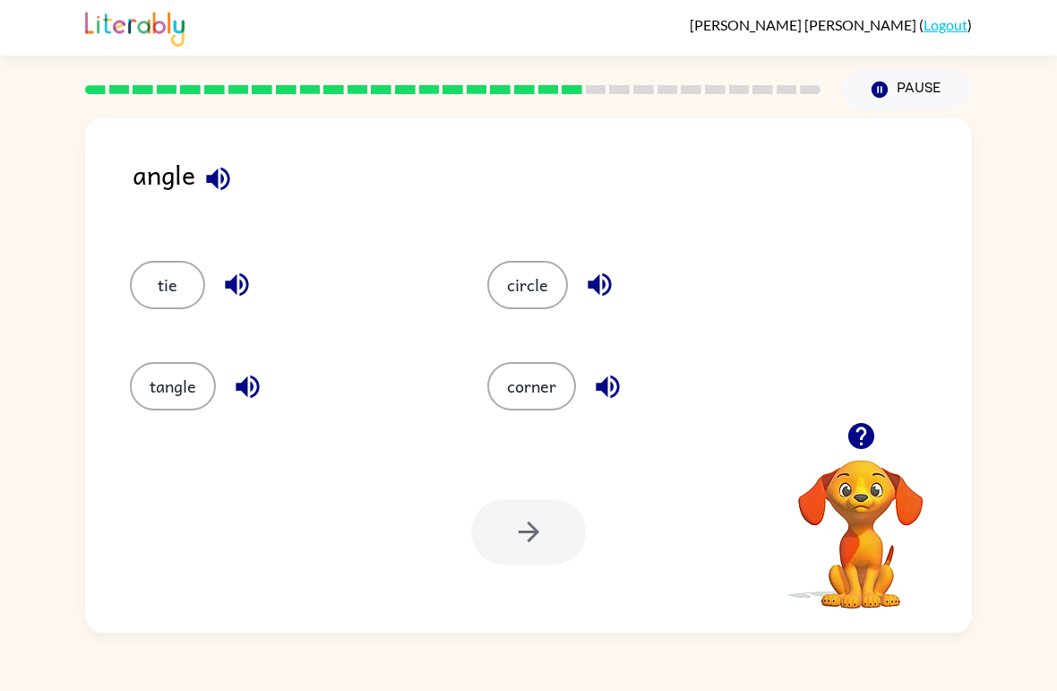
click at [528, 392] on button "corner" at bounding box center [531, 386] width 89 height 48
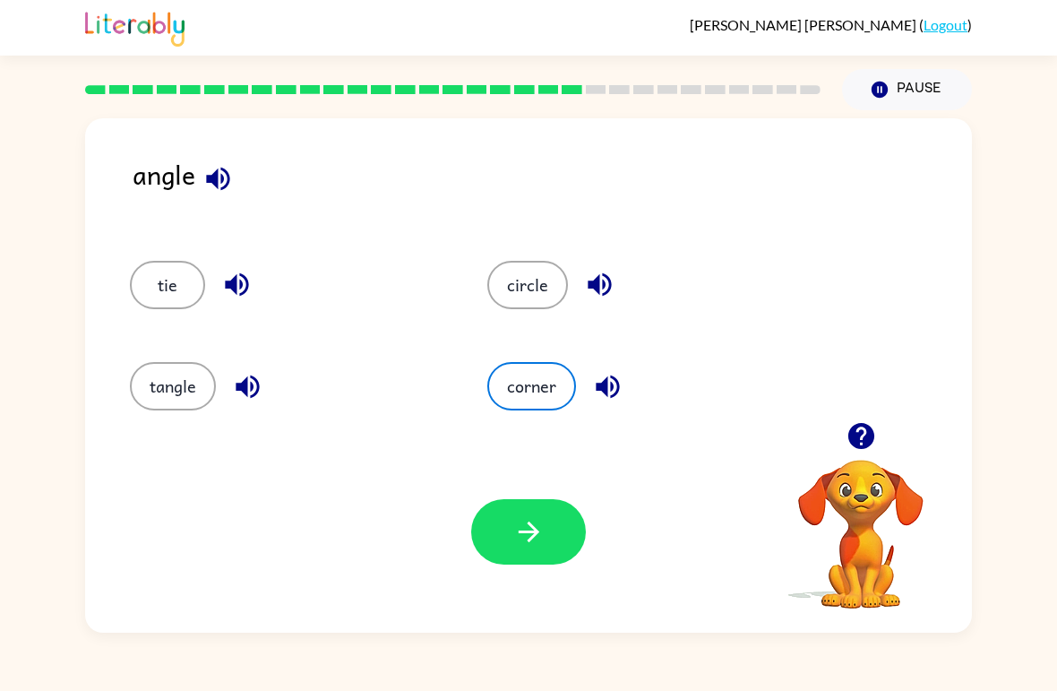
click at [529, 546] on icon "button" at bounding box center [528, 531] width 31 height 31
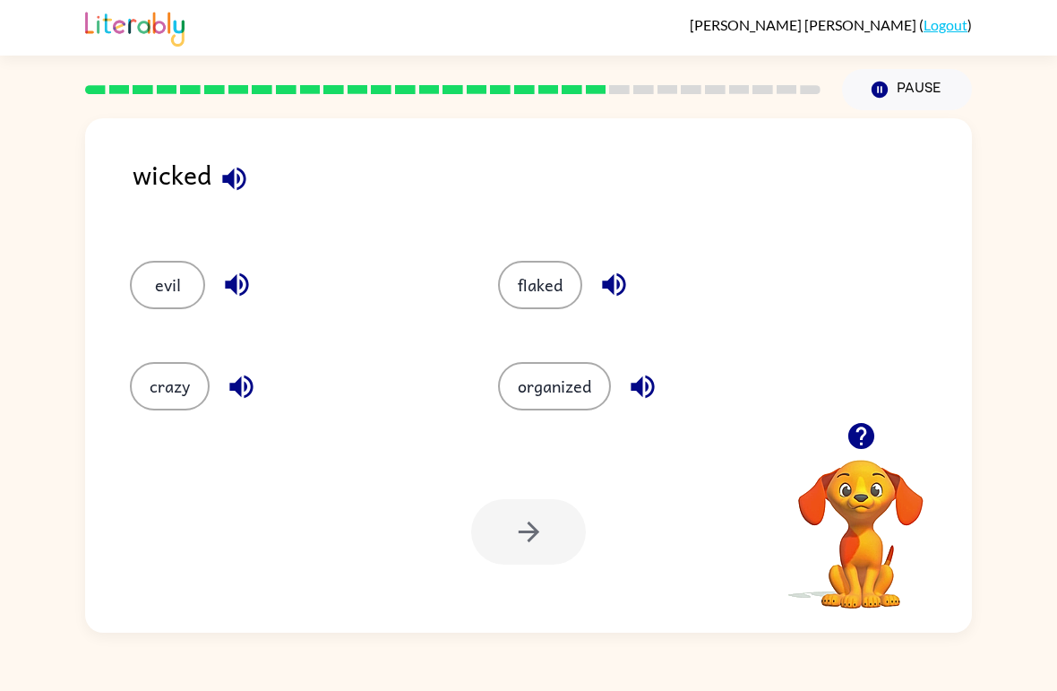
click at [157, 287] on button "evil" at bounding box center [167, 285] width 75 height 48
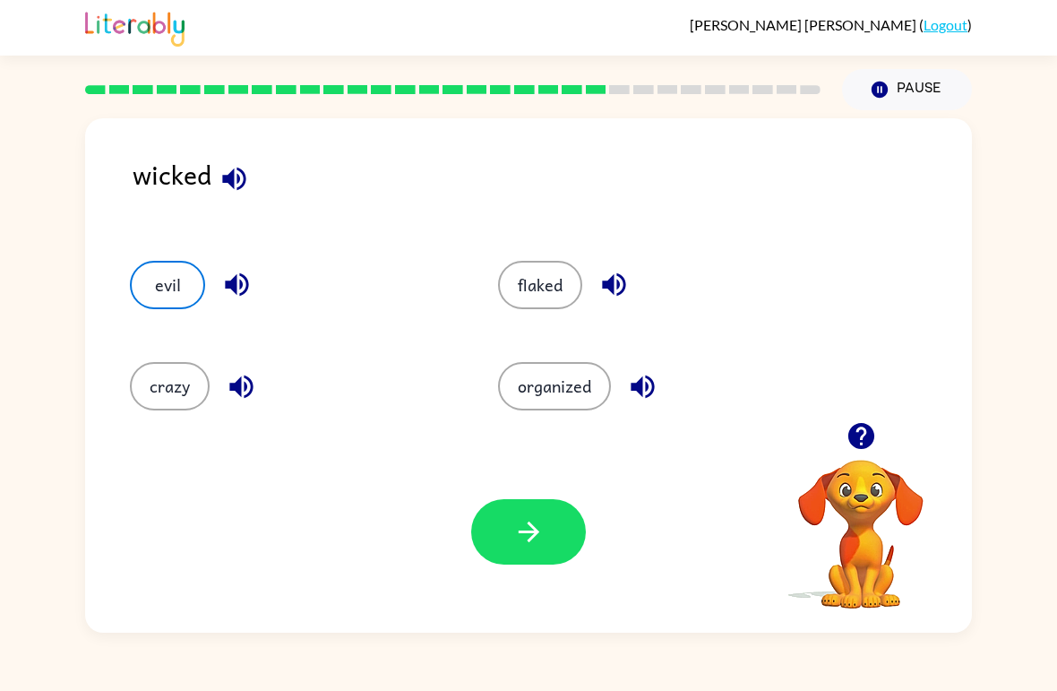
click at [530, 517] on icon "button" at bounding box center [528, 531] width 31 height 31
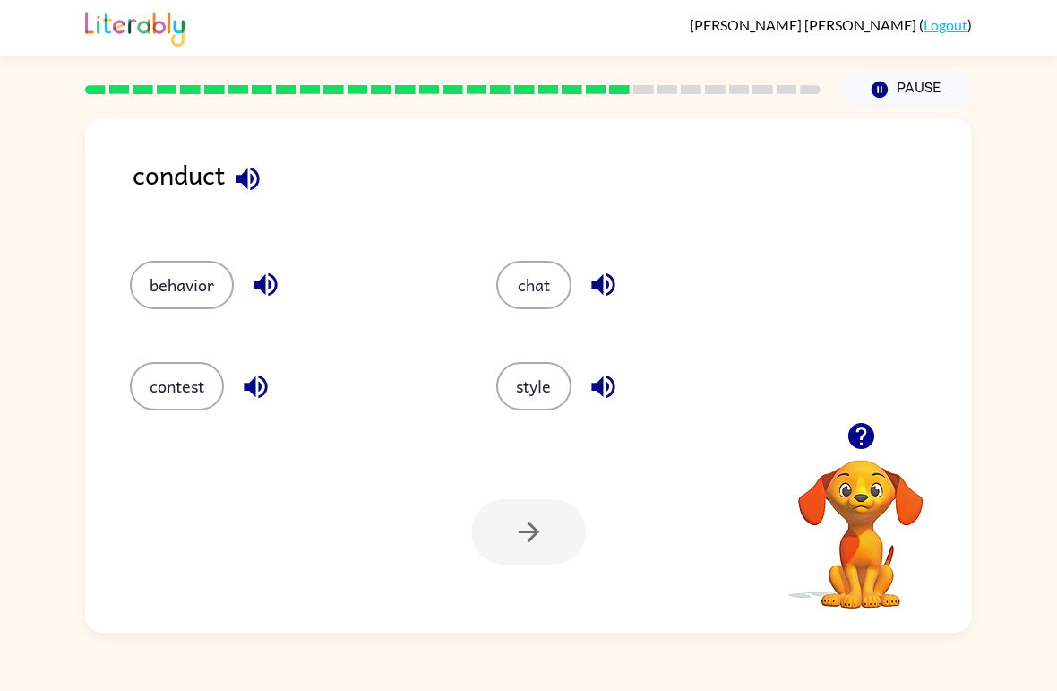
click at [172, 282] on button "behavior" at bounding box center [182, 285] width 104 height 48
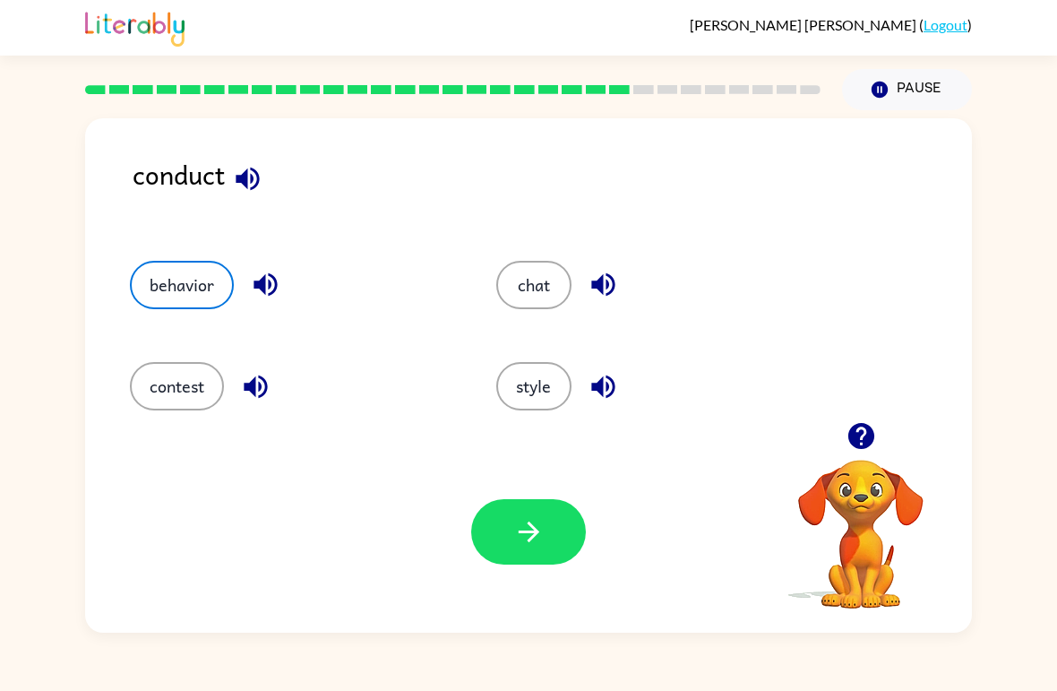
click at [492, 503] on button "button" at bounding box center [528, 531] width 115 height 65
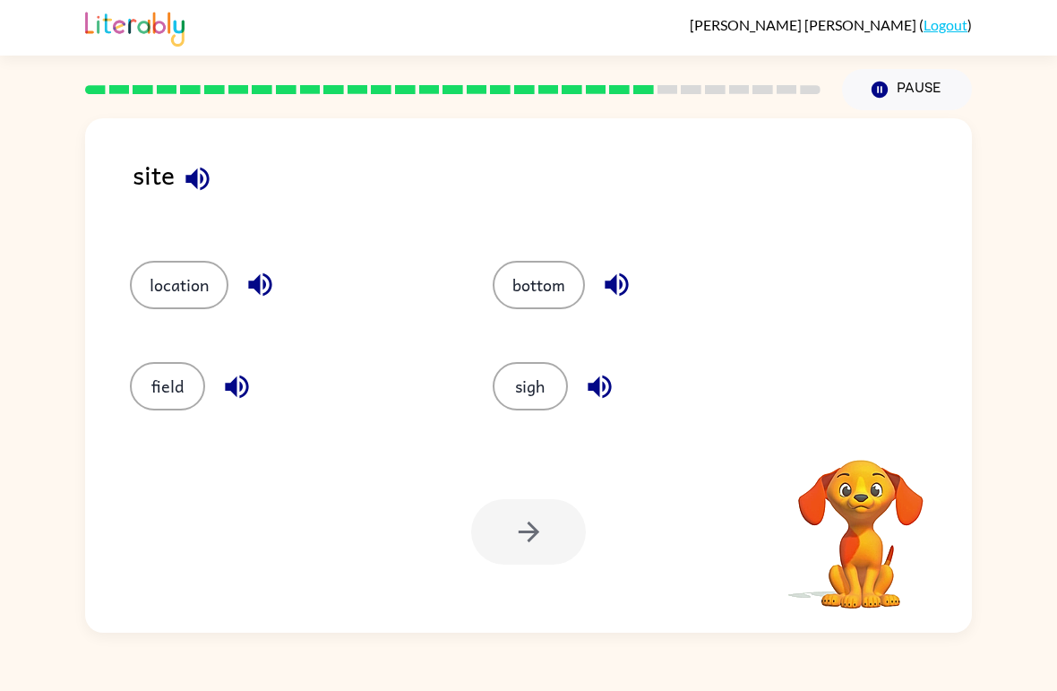
click at [515, 530] on div at bounding box center [528, 531] width 115 height 65
click at [174, 298] on button "location" at bounding box center [179, 285] width 99 height 48
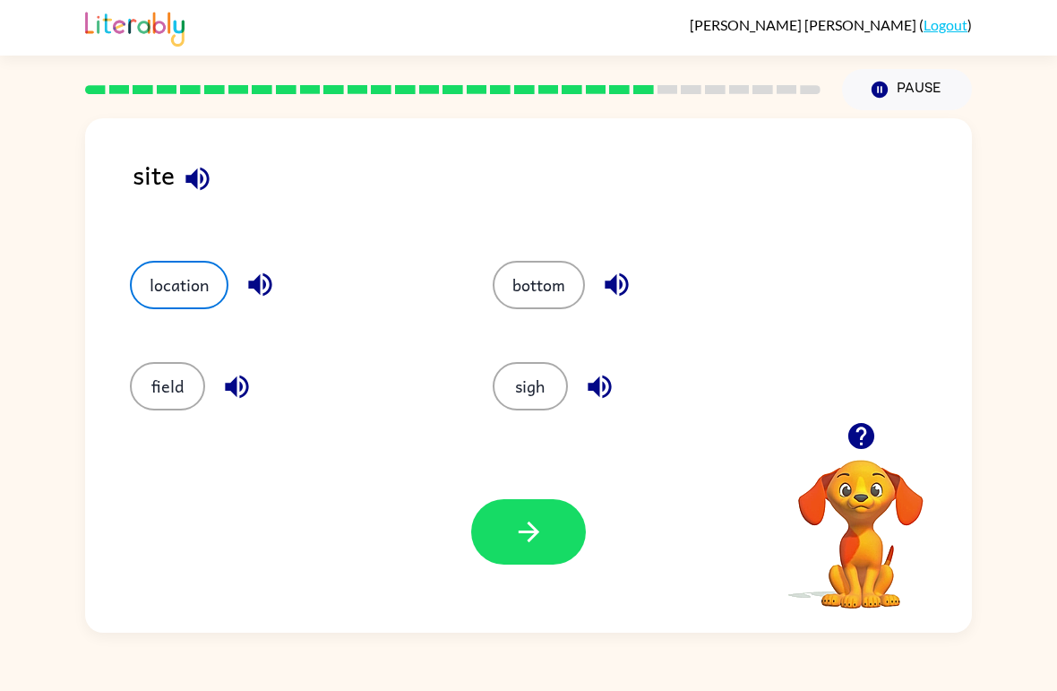
click at [525, 532] on icon "button" at bounding box center [528, 531] width 21 height 21
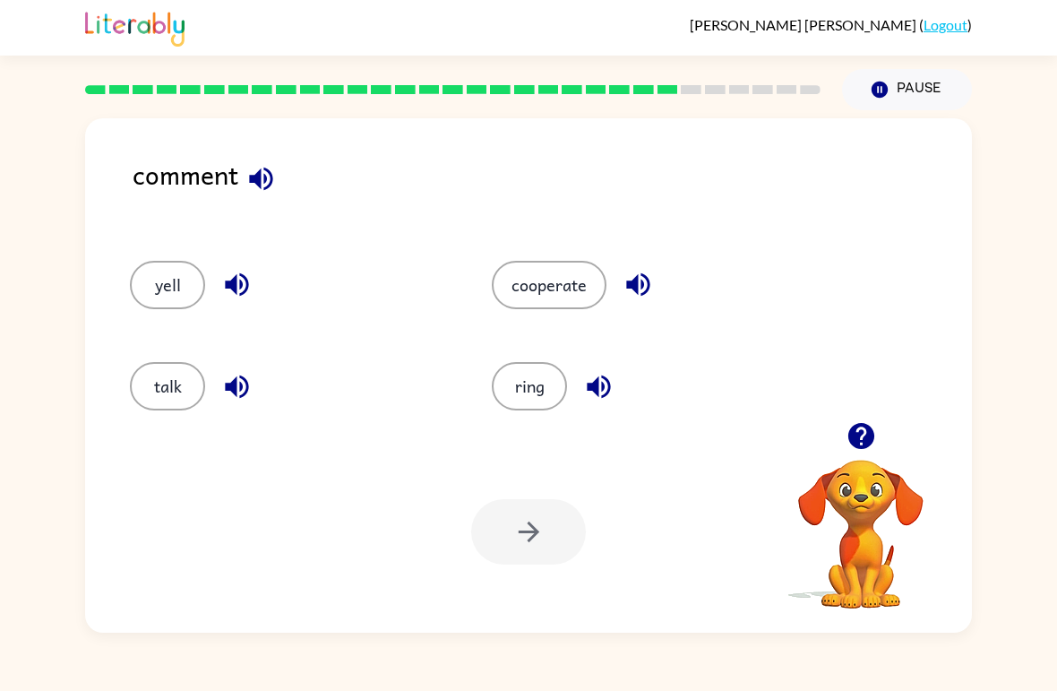
click at [160, 383] on button "talk" at bounding box center [167, 386] width 75 height 48
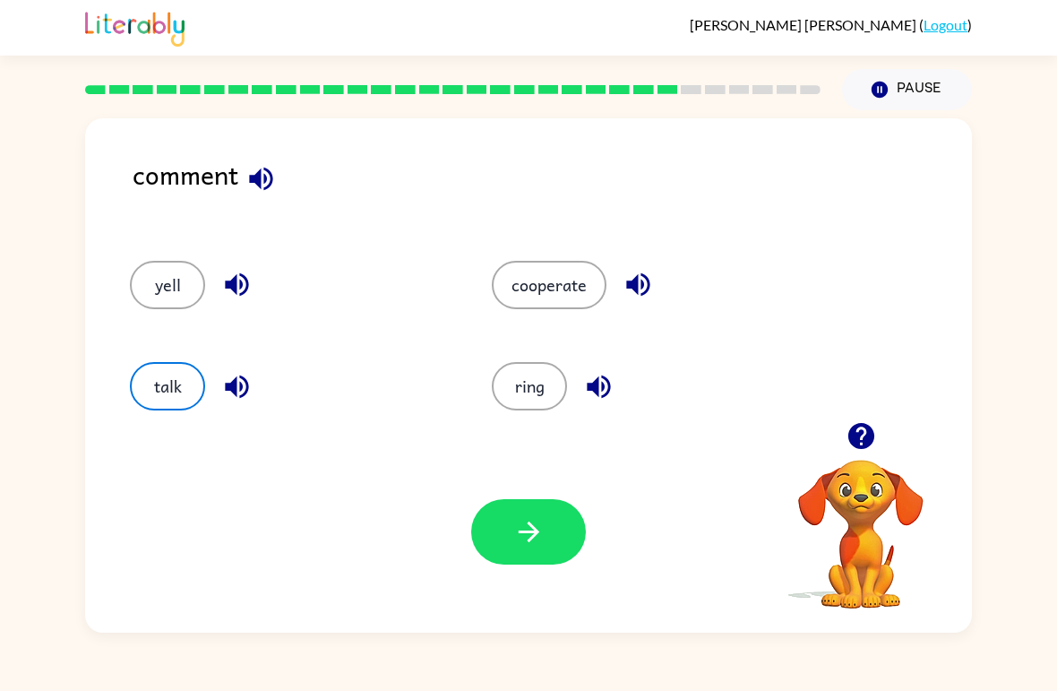
click at [522, 546] on icon "button" at bounding box center [528, 531] width 31 height 31
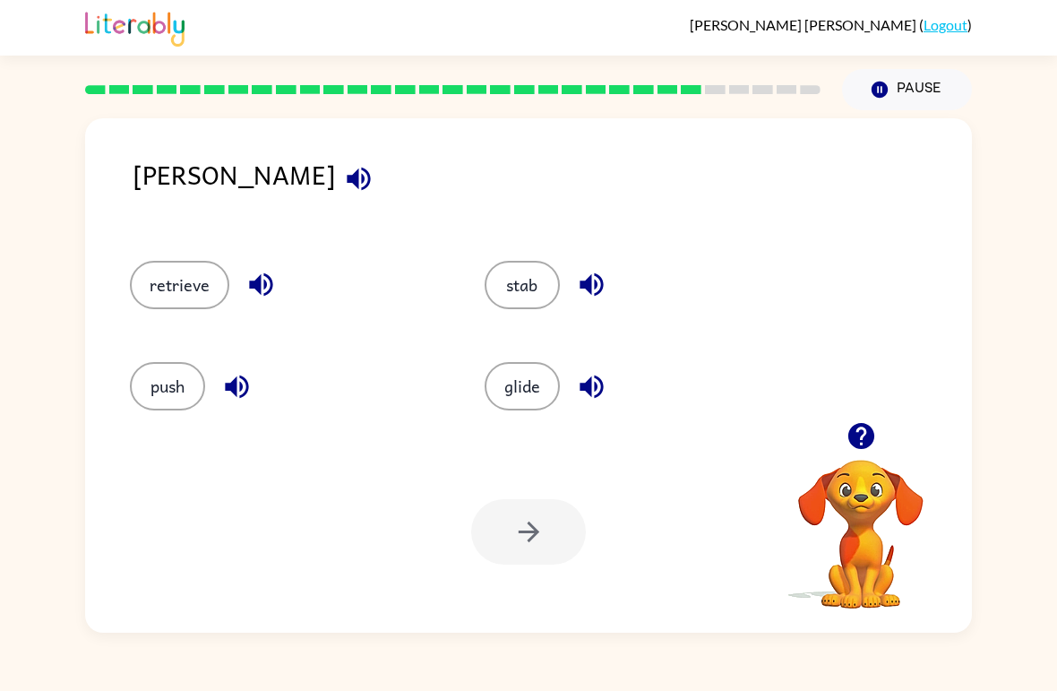
click at [526, 278] on button "stab" at bounding box center [522, 285] width 75 height 48
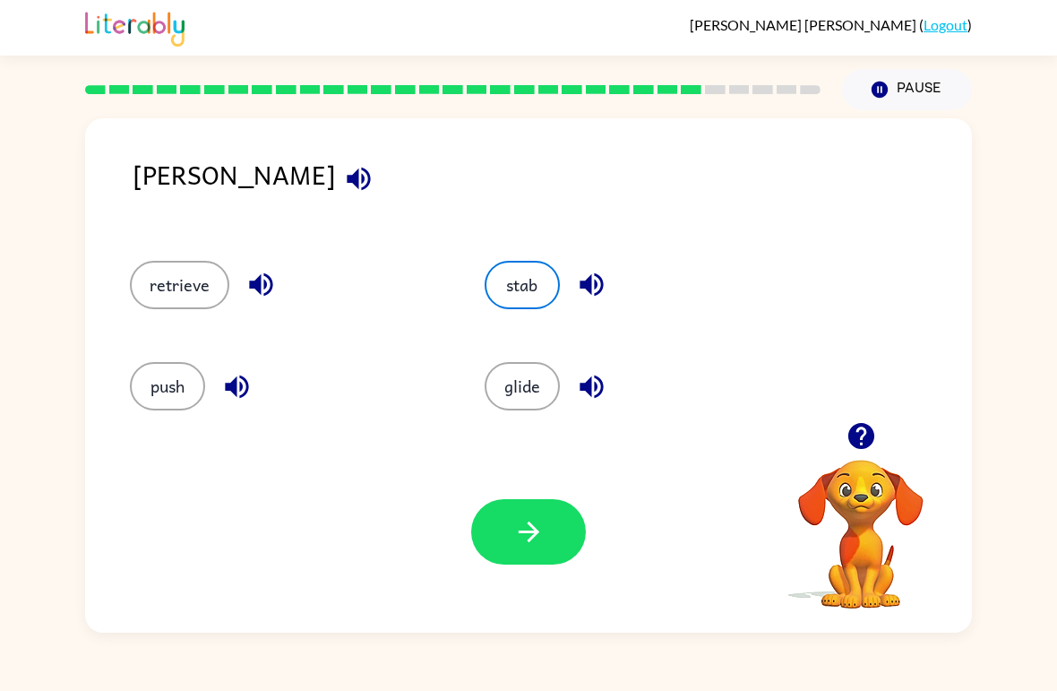
click at [530, 530] on icon "button" at bounding box center [528, 531] width 31 height 31
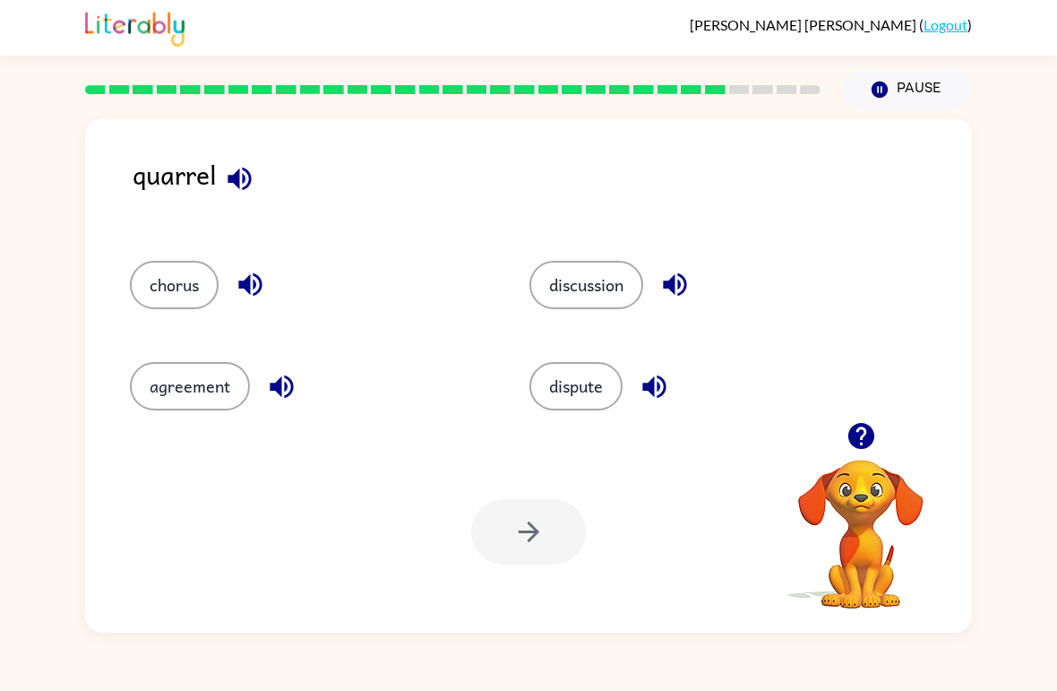
click at [173, 304] on button "chorus" at bounding box center [174, 285] width 89 height 48
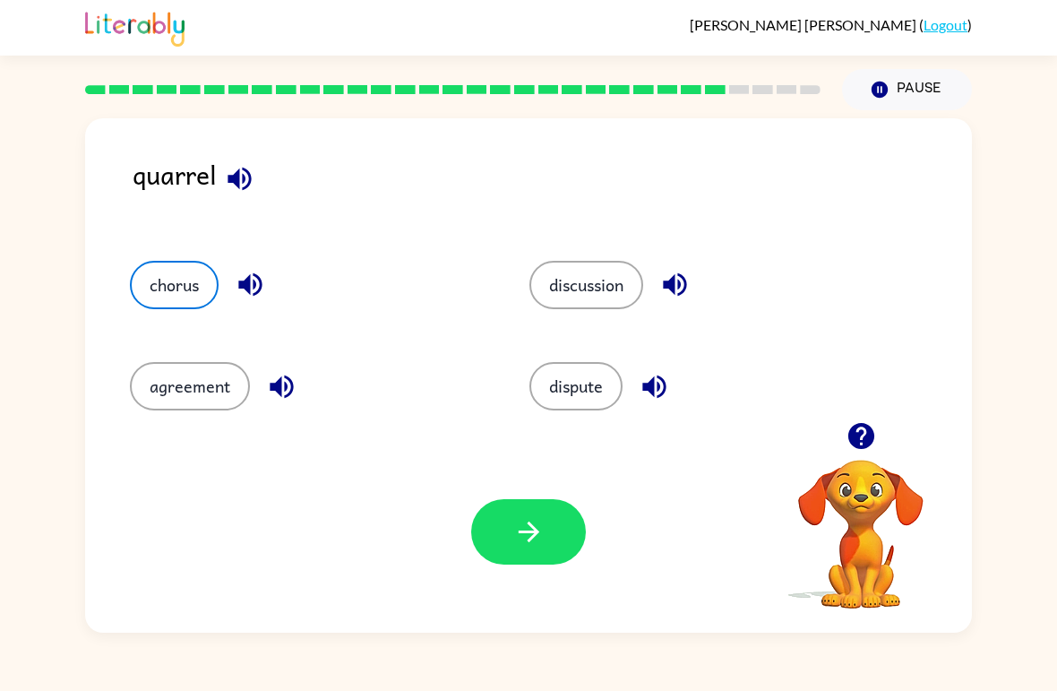
click at [537, 534] on icon "button" at bounding box center [528, 531] width 21 height 21
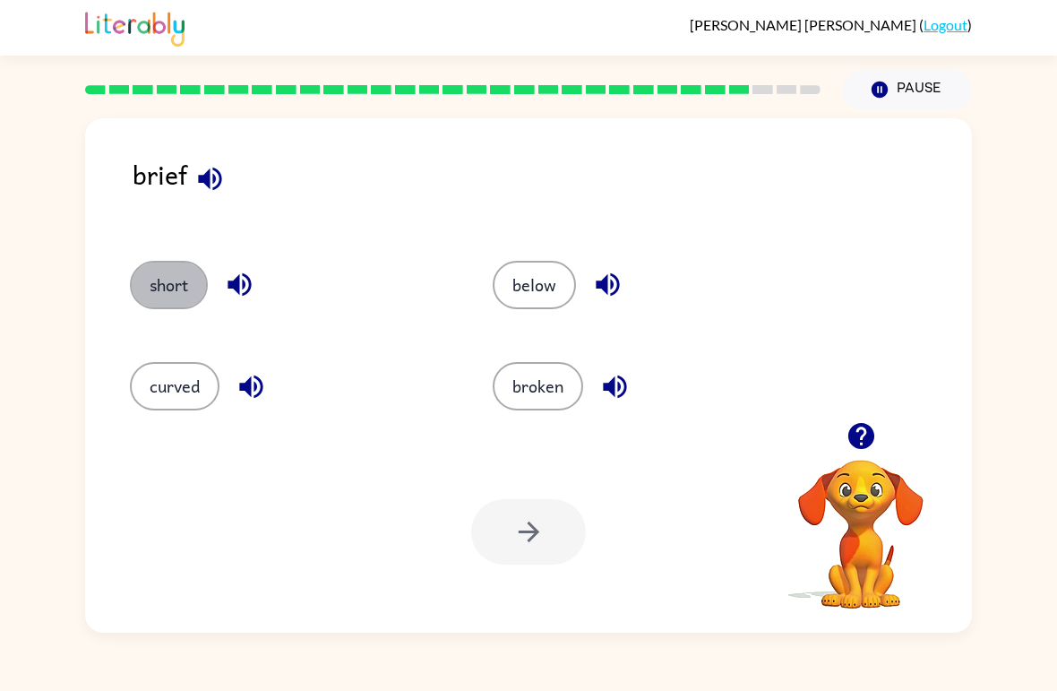
click at [161, 289] on button "short" at bounding box center [169, 285] width 78 height 48
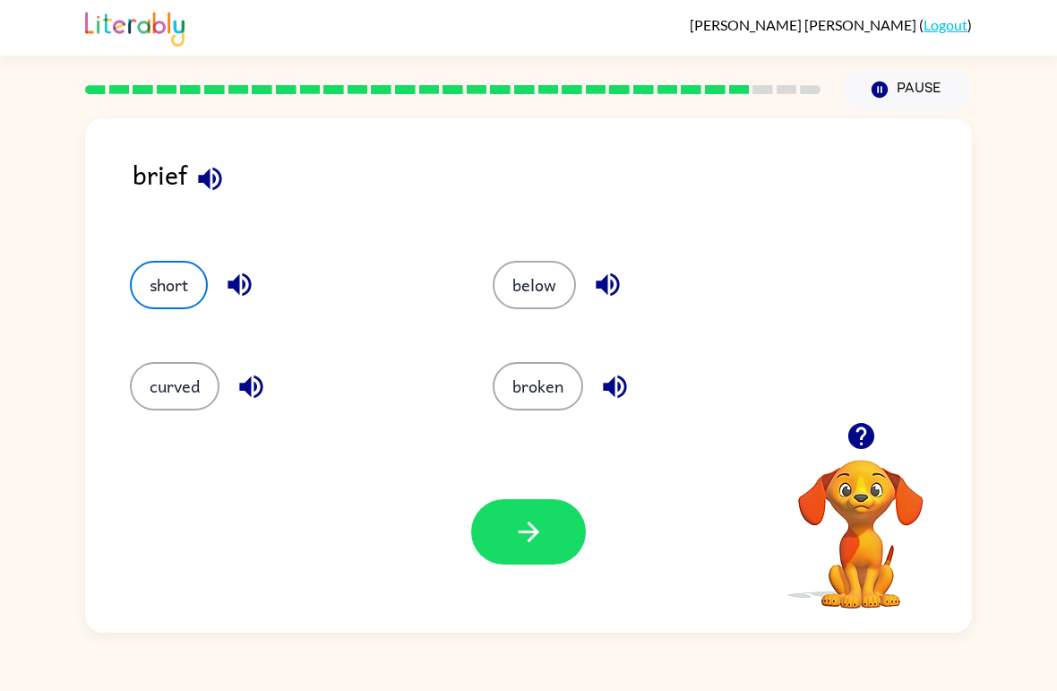
click at [532, 537] on icon "button" at bounding box center [528, 531] width 21 height 21
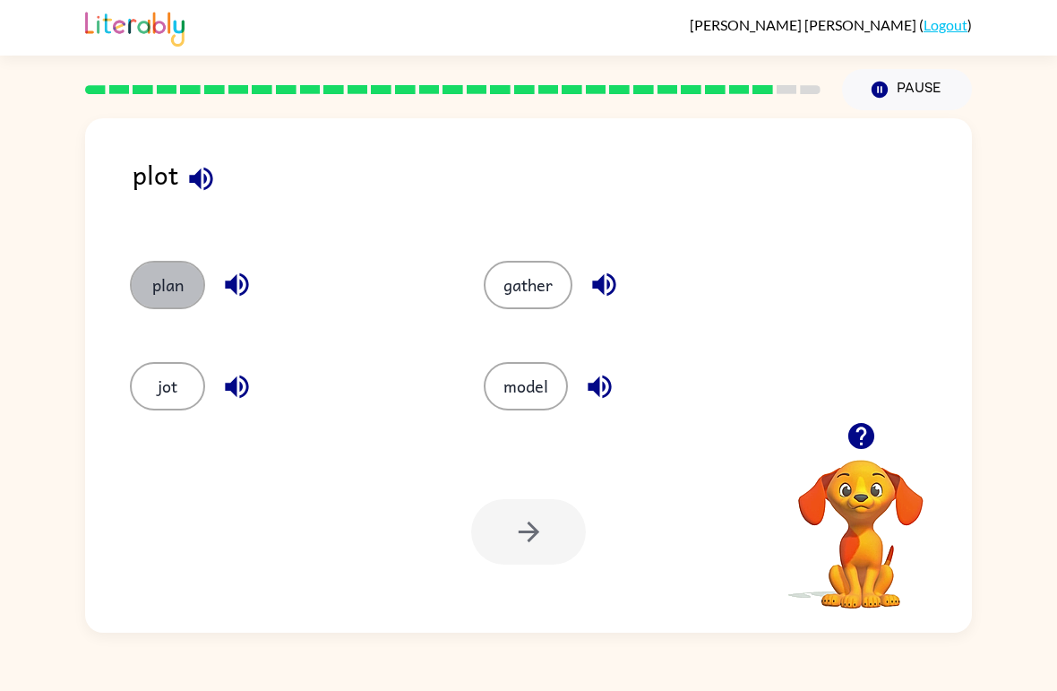
click at [175, 304] on button "plan" at bounding box center [167, 285] width 75 height 48
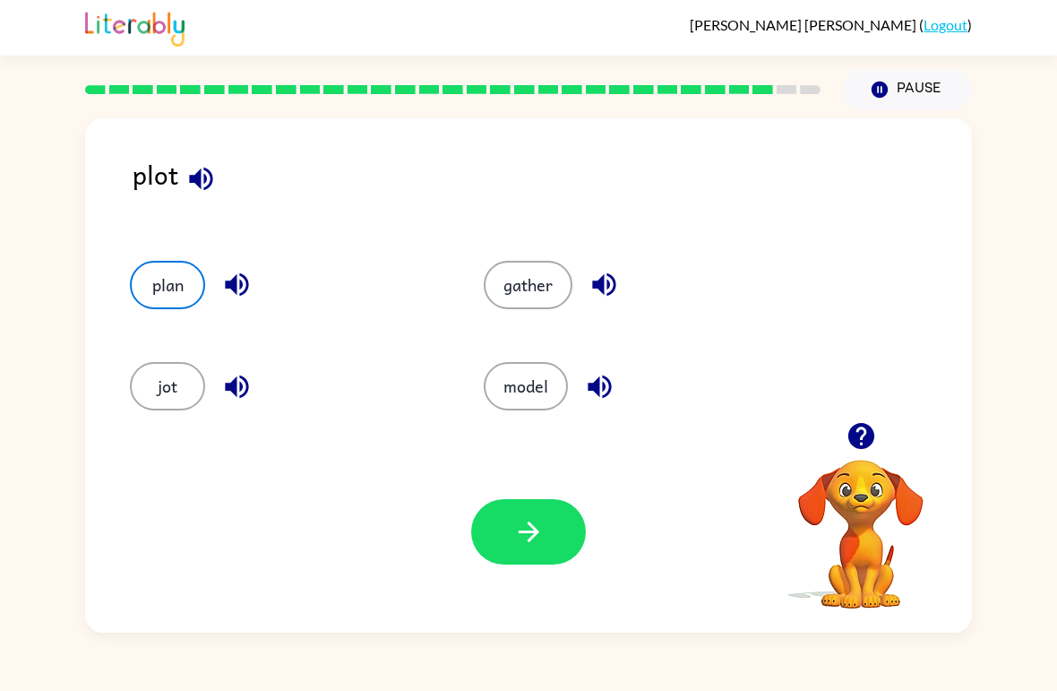
click at [514, 532] on icon "button" at bounding box center [528, 531] width 31 height 31
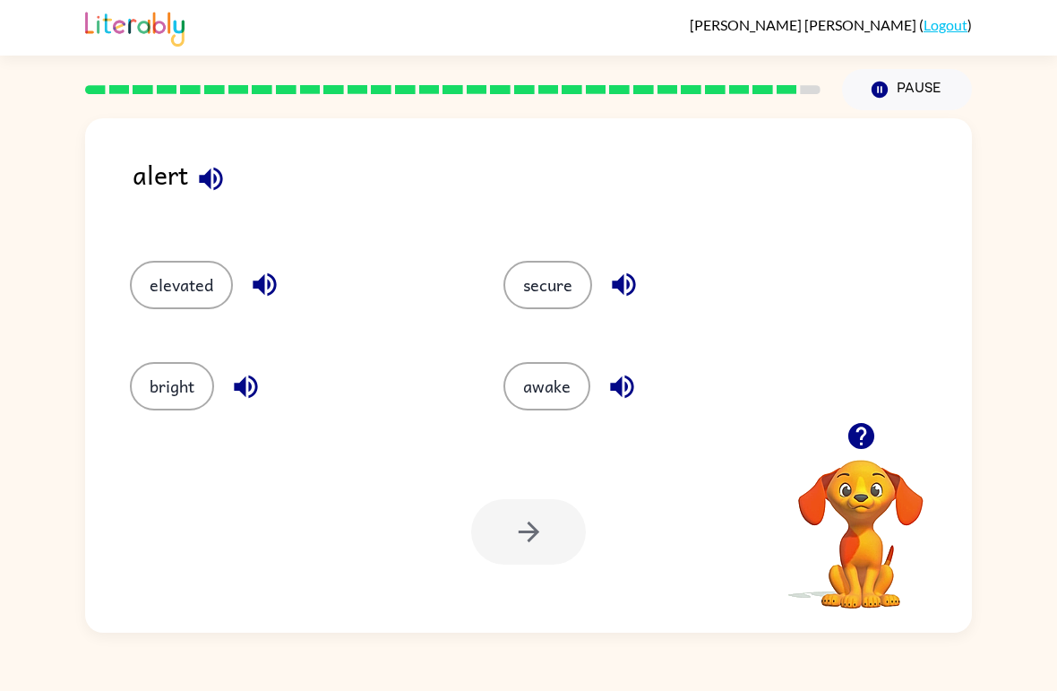
click at [537, 300] on button "secure" at bounding box center [547, 285] width 89 height 48
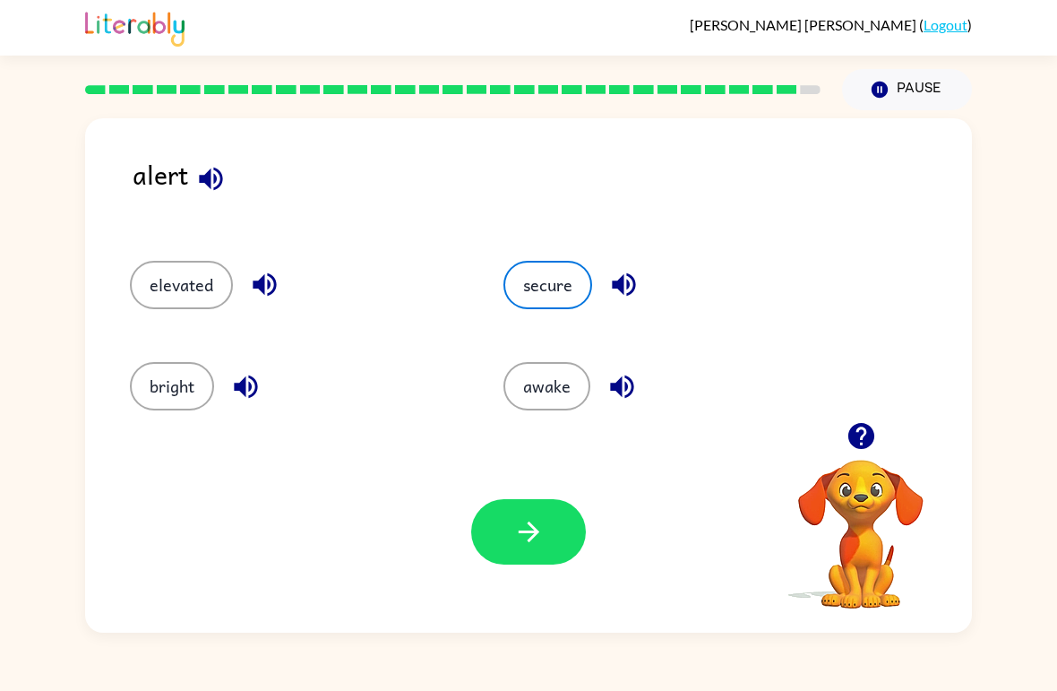
click at [540, 537] on icon "button" at bounding box center [528, 531] width 31 height 31
